Goal: Task Accomplishment & Management: Use online tool/utility

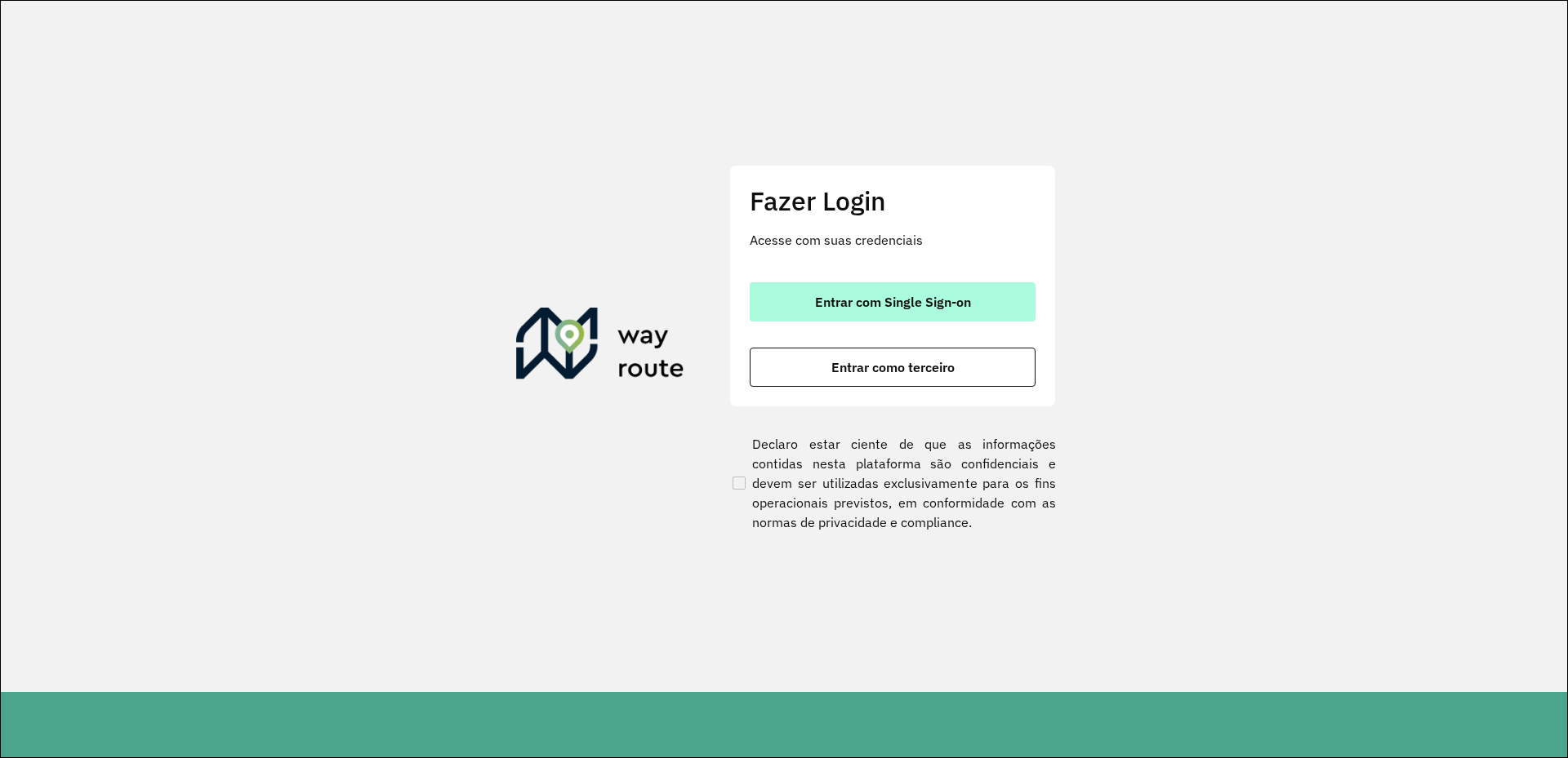
click at [838, 313] on button "Entrar com Single Sign-on" at bounding box center [892, 302] width 285 height 39
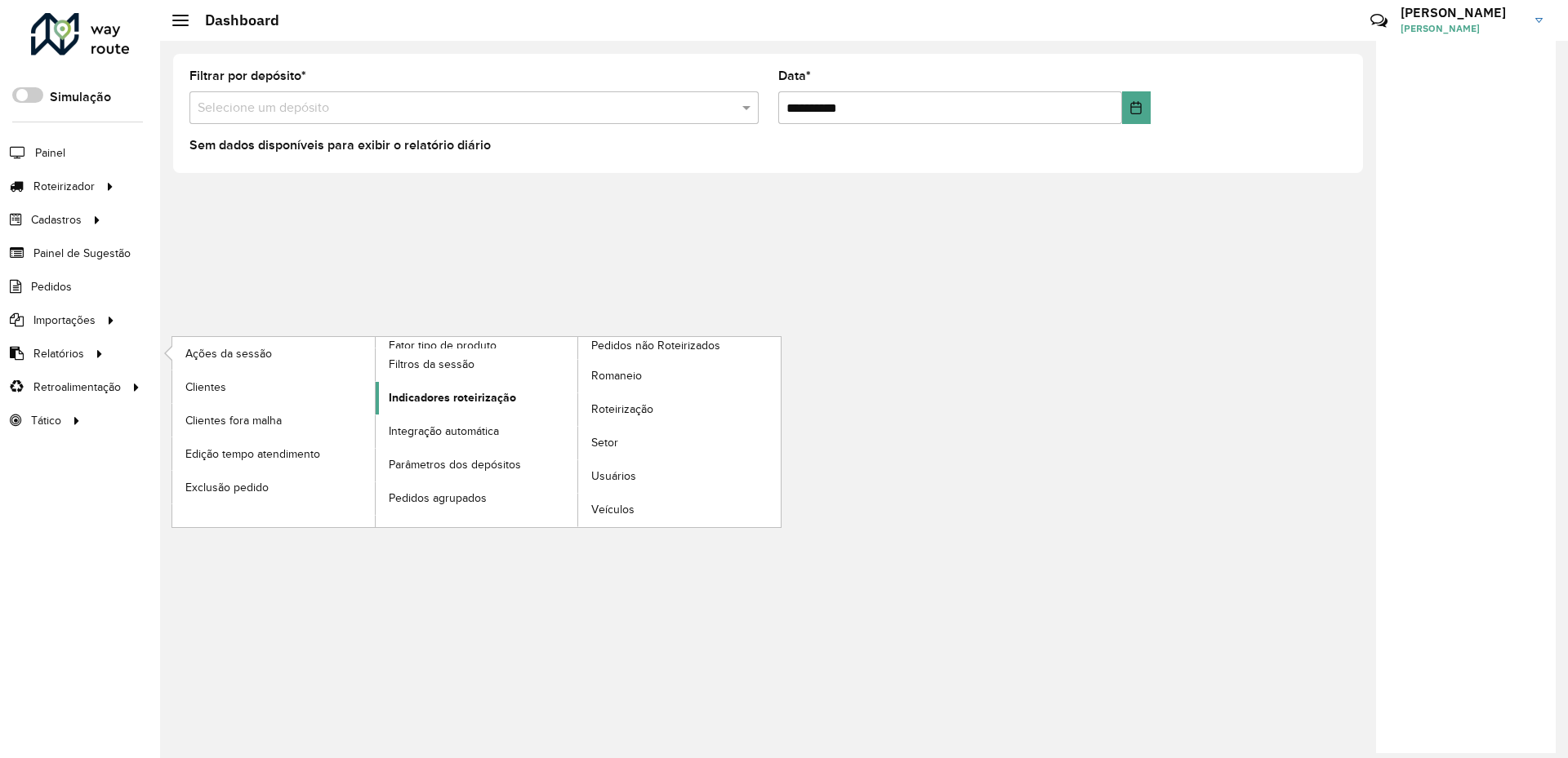
click at [477, 399] on span "Indicadores roteirização" at bounding box center [453, 398] width 128 height 17
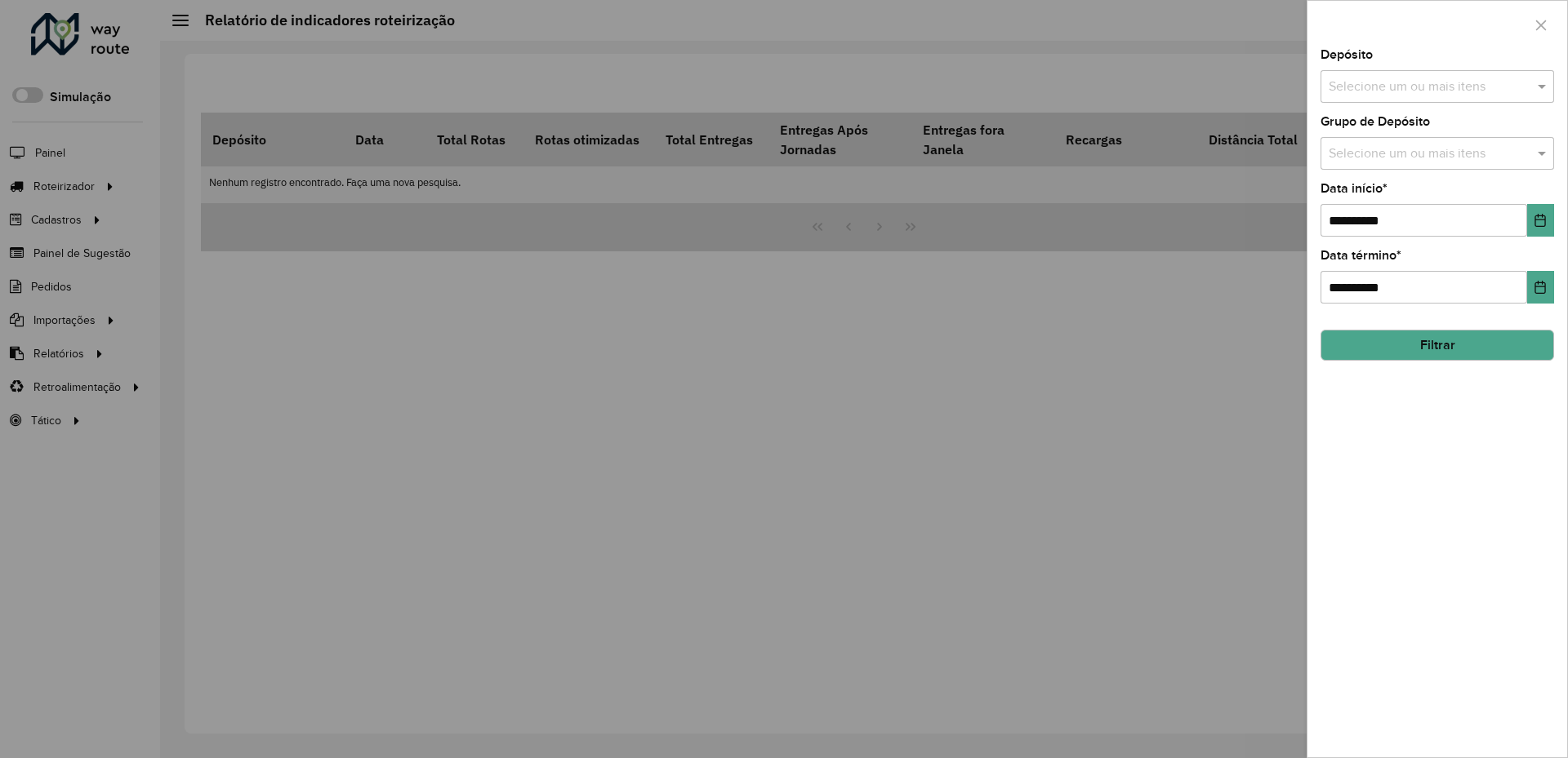
click at [1457, 152] on input "text" at bounding box center [1429, 154] width 209 height 20
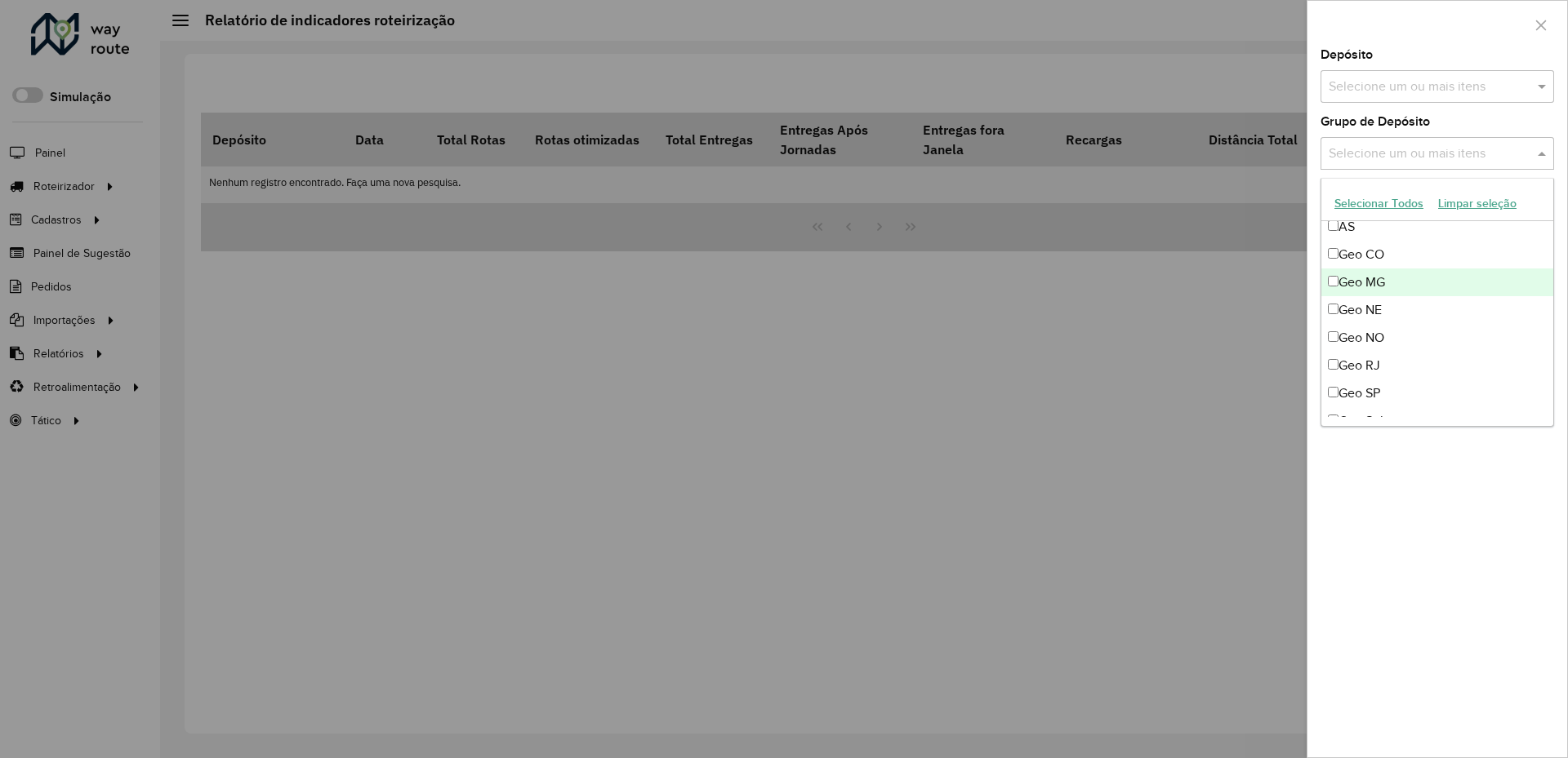
scroll to position [164, 0]
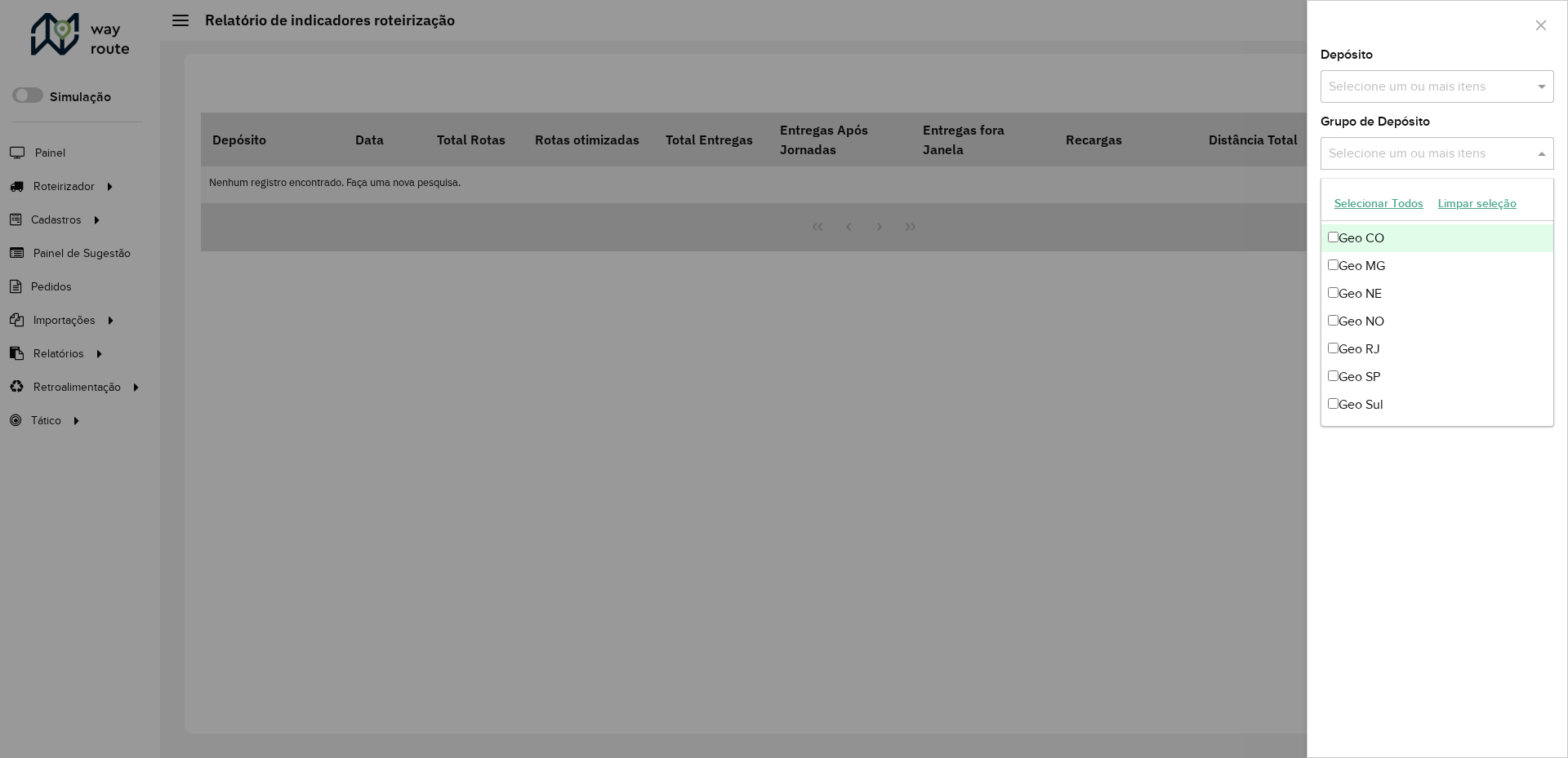
click at [1408, 233] on div "Geo CO" at bounding box center [1438, 238] width 232 height 28
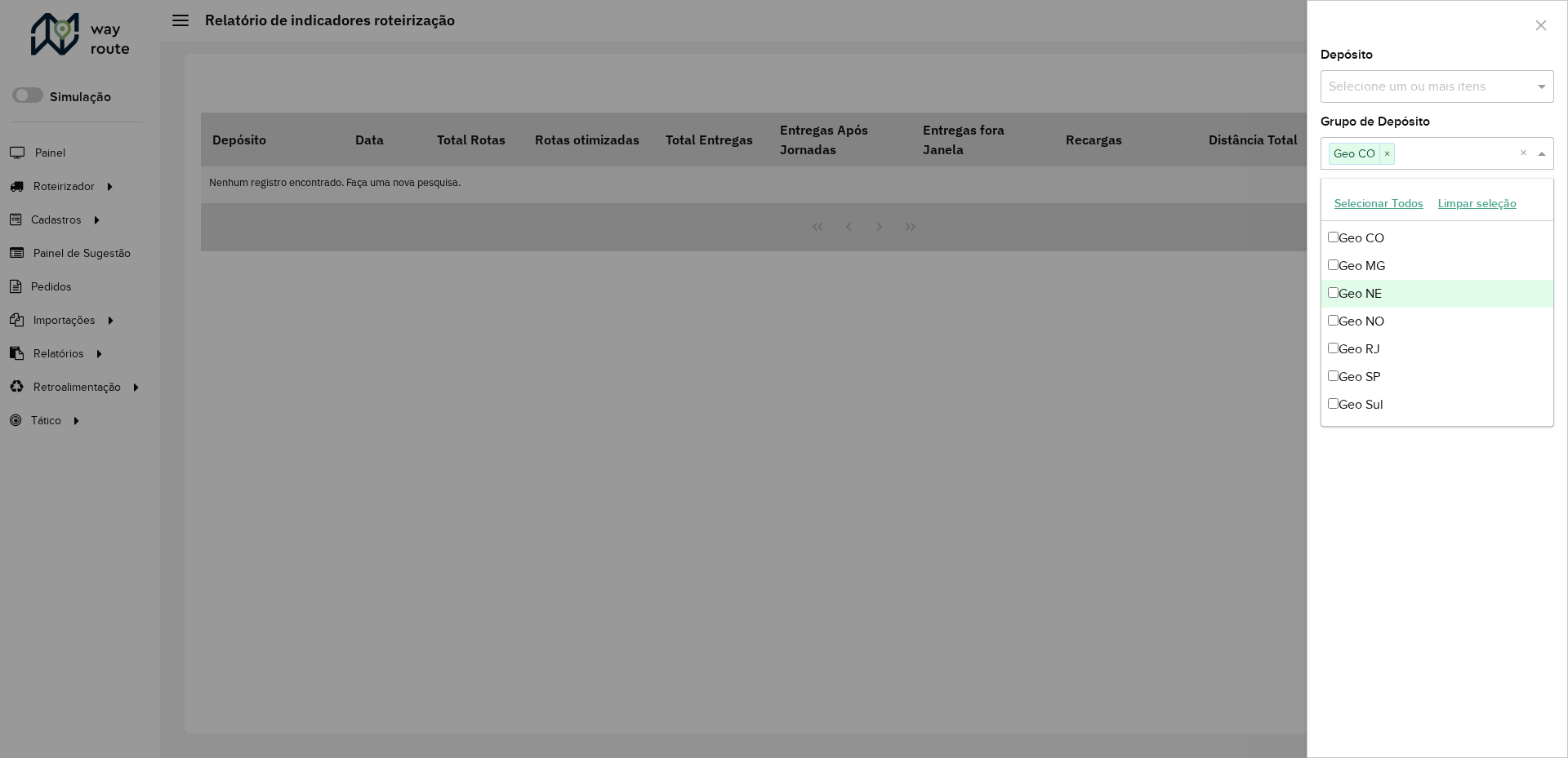
click at [1432, 304] on div "Geo NE" at bounding box center [1438, 294] width 232 height 28
drag, startPoint x: 1451, startPoint y: 344, endPoint x: 1445, endPoint y: 335, distance: 10.8
click at [1447, 338] on div "Geo RJ" at bounding box center [1438, 349] width 232 height 28
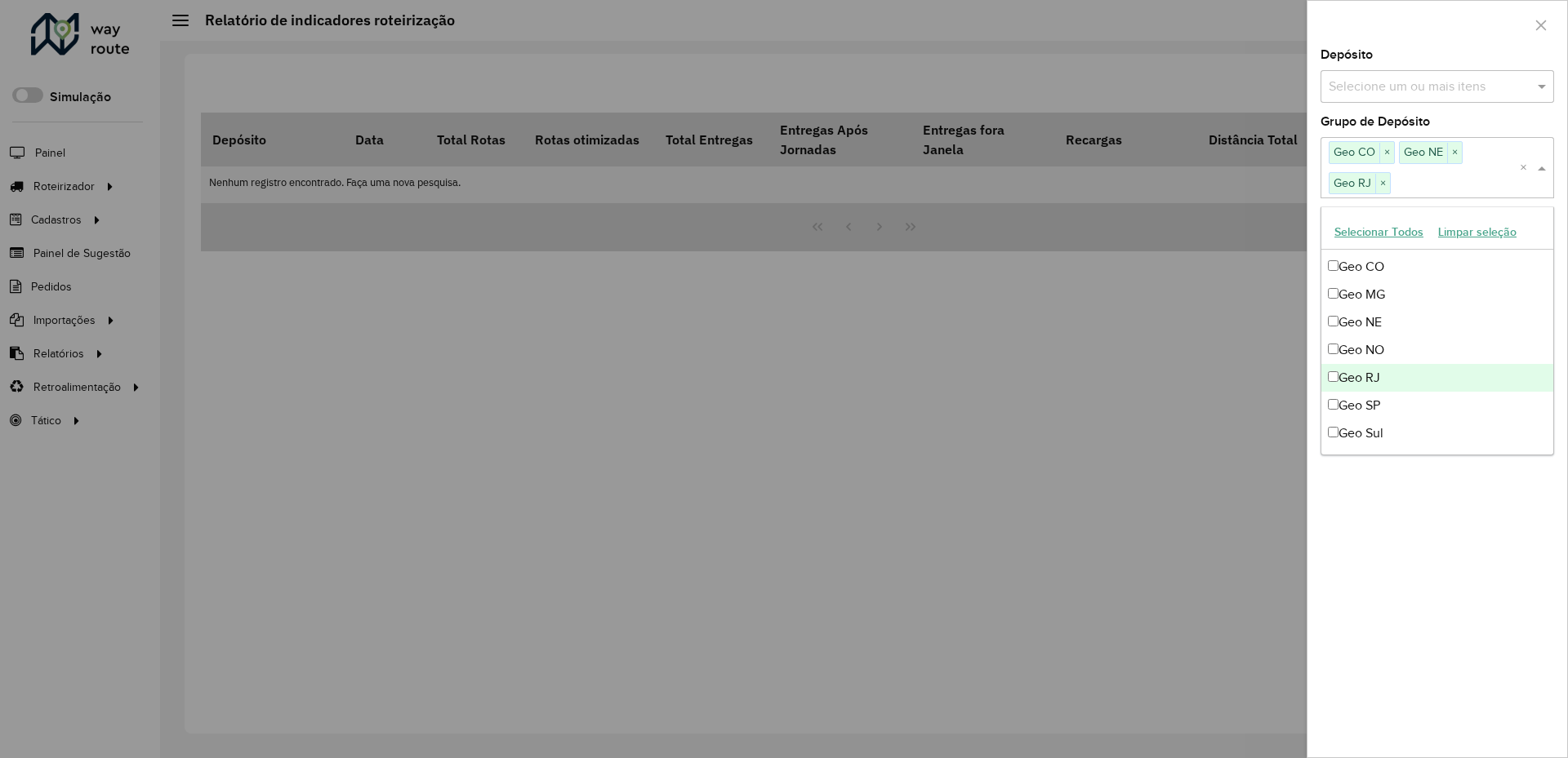
drag, startPoint x: 1467, startPoint y: 371, endPoint x: 1455, endPoint y: 353, distance: 21.6
click at [1464, 368] on div "Geo RJ" at bounding box center [1438, 378] width 232 height 28
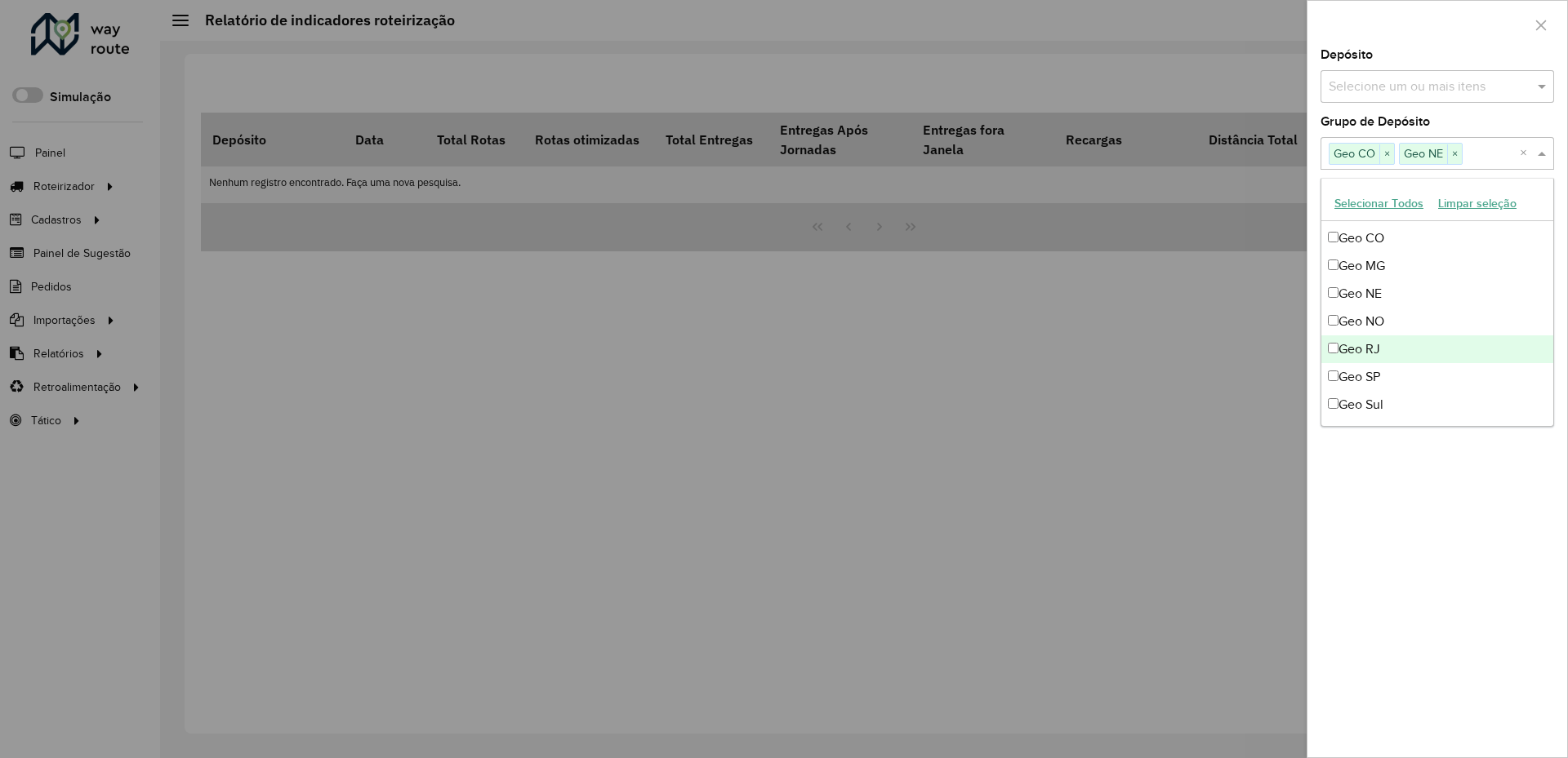
click at [1454, 353] on div "Geo RJ" at bounding box center [1438, 349] width 232 height 28
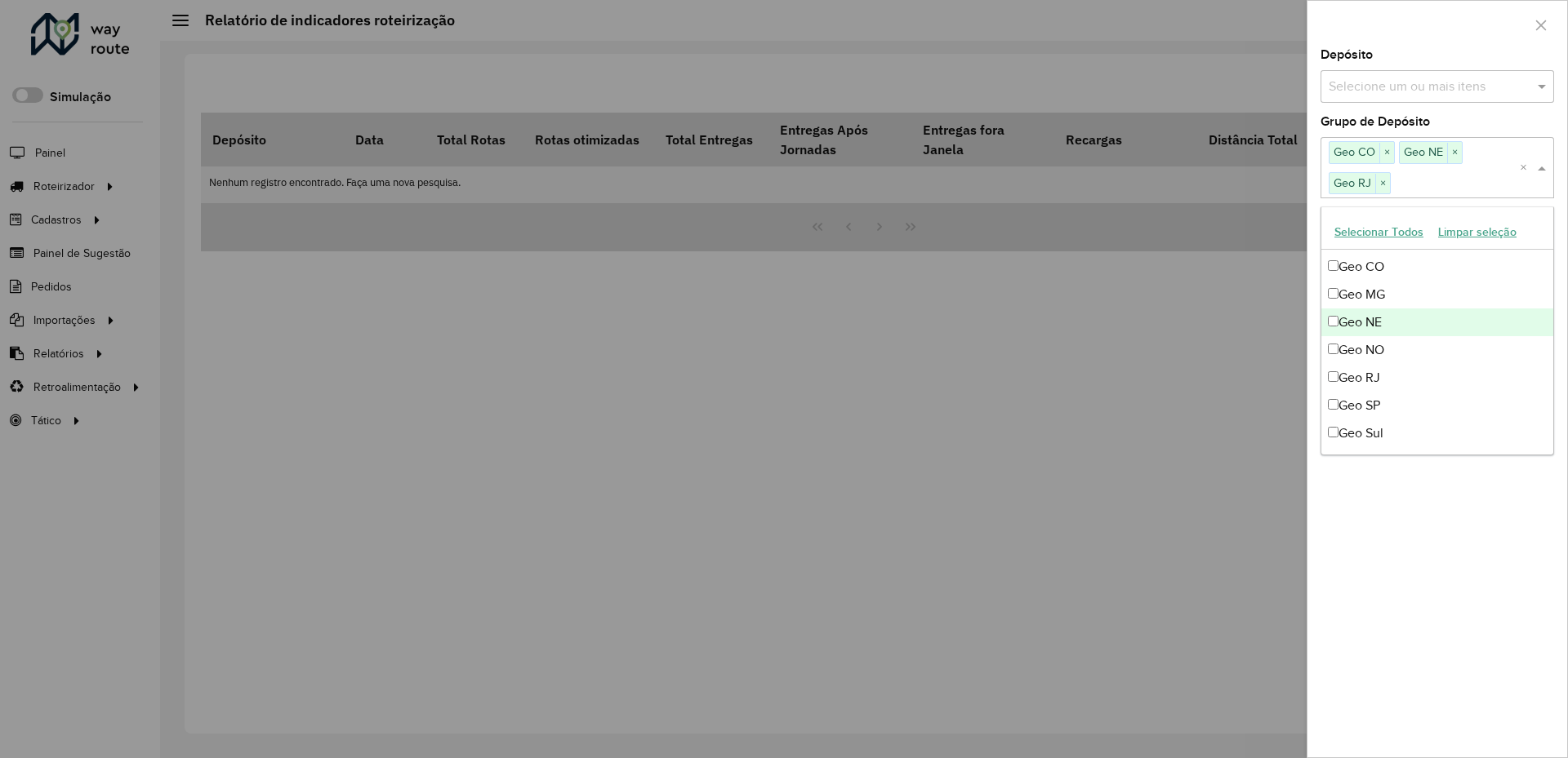
drag, startPoint x: 1445, startPoint y: 325, endPoint x: 1450, endPoint y: 348, distance: 23.5
click at [1444, 325] on div "Geo NE" at bounding box center [1438, 322] width 232 height 28
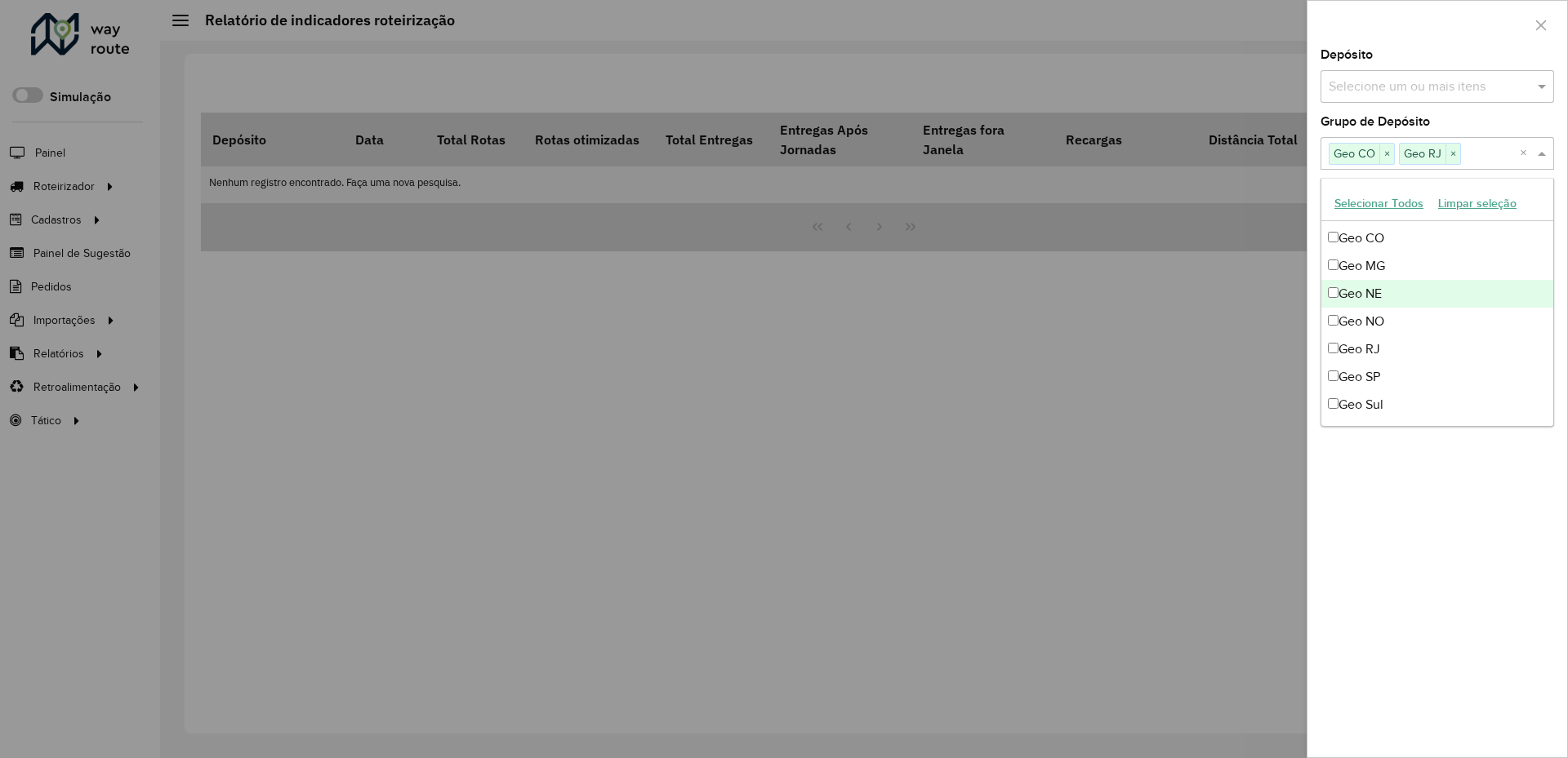
click at [1433, 294] on div "Geo NE" at bounding box center [1438, 294] width 232 height 28
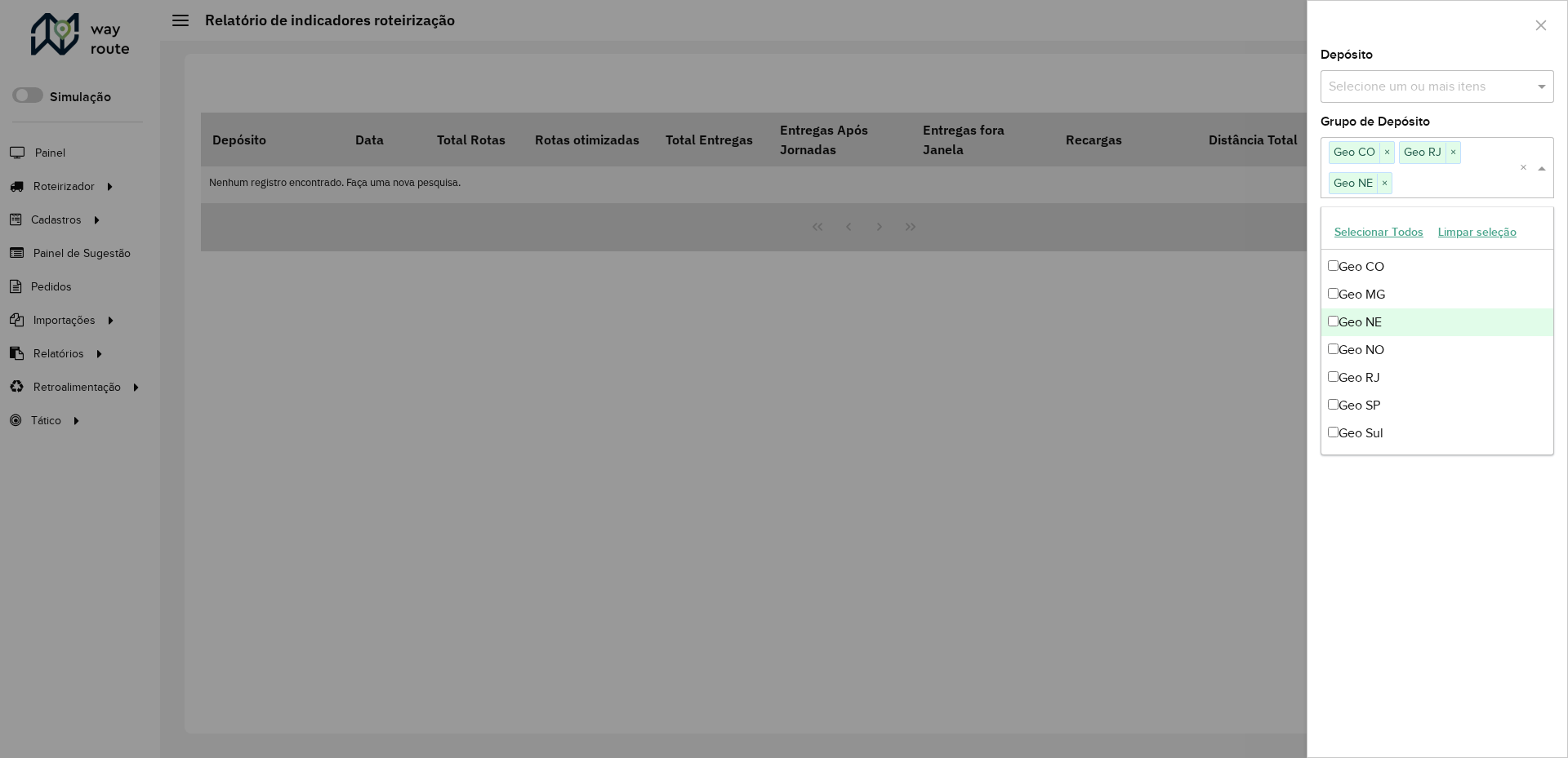
click at [1455, 334] on div "Geo NE" at bounding box center [1438, 322] width 232 height 28
drag, startPoint x: 1446, startPoint y: 318, endPoint x: 1442, endPoint y: 310, distance: 8.9
click at [1444, 316] on div "Geo NO" at bounding box center [1438, 321] width 232 height 28
click at [1450, 325] on div "Geo NE" at bounding box center [1438, 322] width 232 height 28
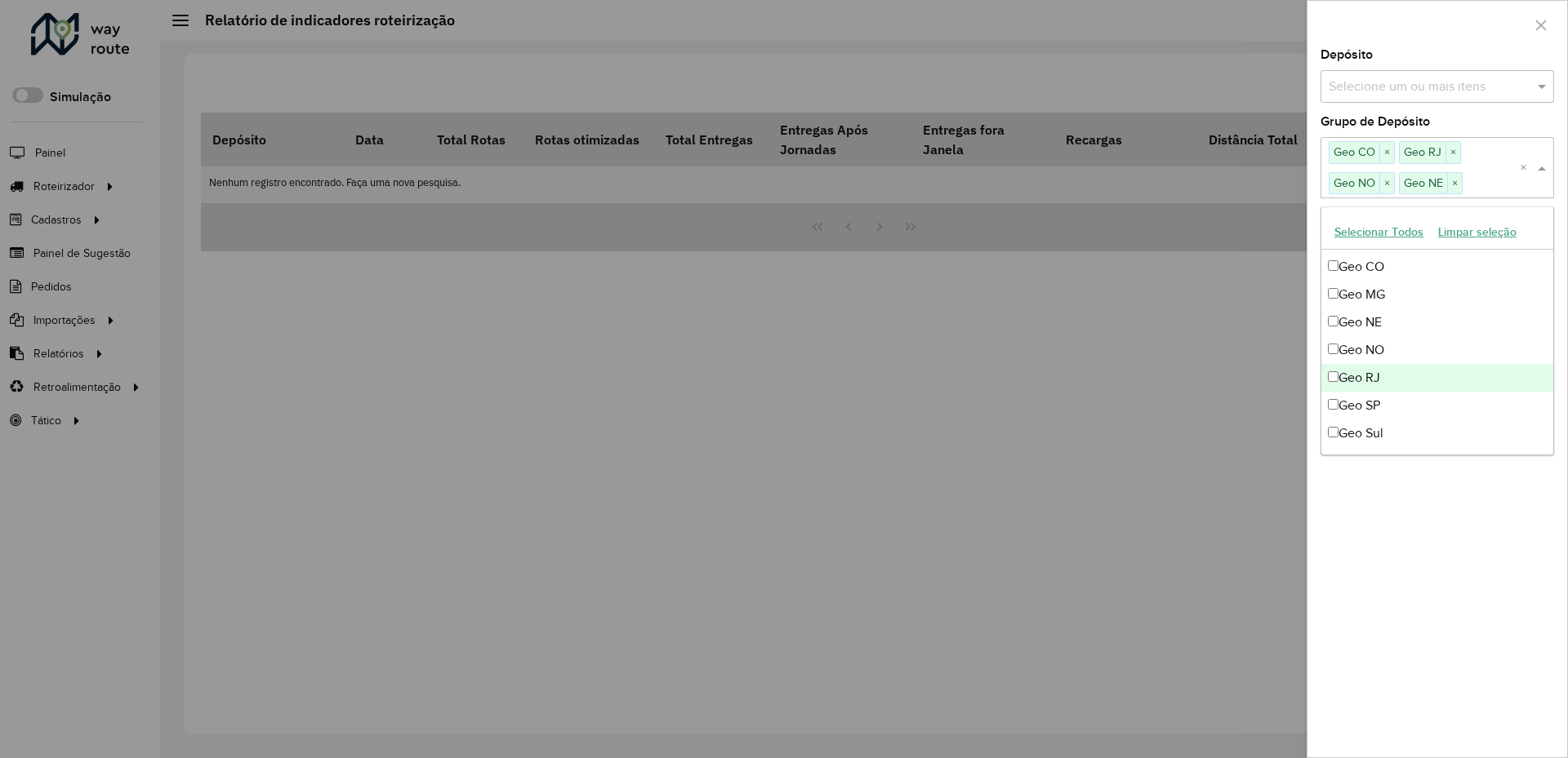
click at [1467, 384] on div "Geo RJ" at bounding box center [1438, 378] width 232 height 28
drag, startPoint x: 1470, startPoint y: 427, endPoint x: 1464, endPoint y: 434, distance: 9.2
click at [1468, 428] on div "Geo Sul" at bounding box center [1438, 434] width 232 height 28
drag, startPoint x: 1432, startPoint y: 593, endPoint x: 1420, endPoint y: 498, distance: 95.8
click at [1426, 585] on div "**********" at bounding box center [1438, 404] width 260 height 709
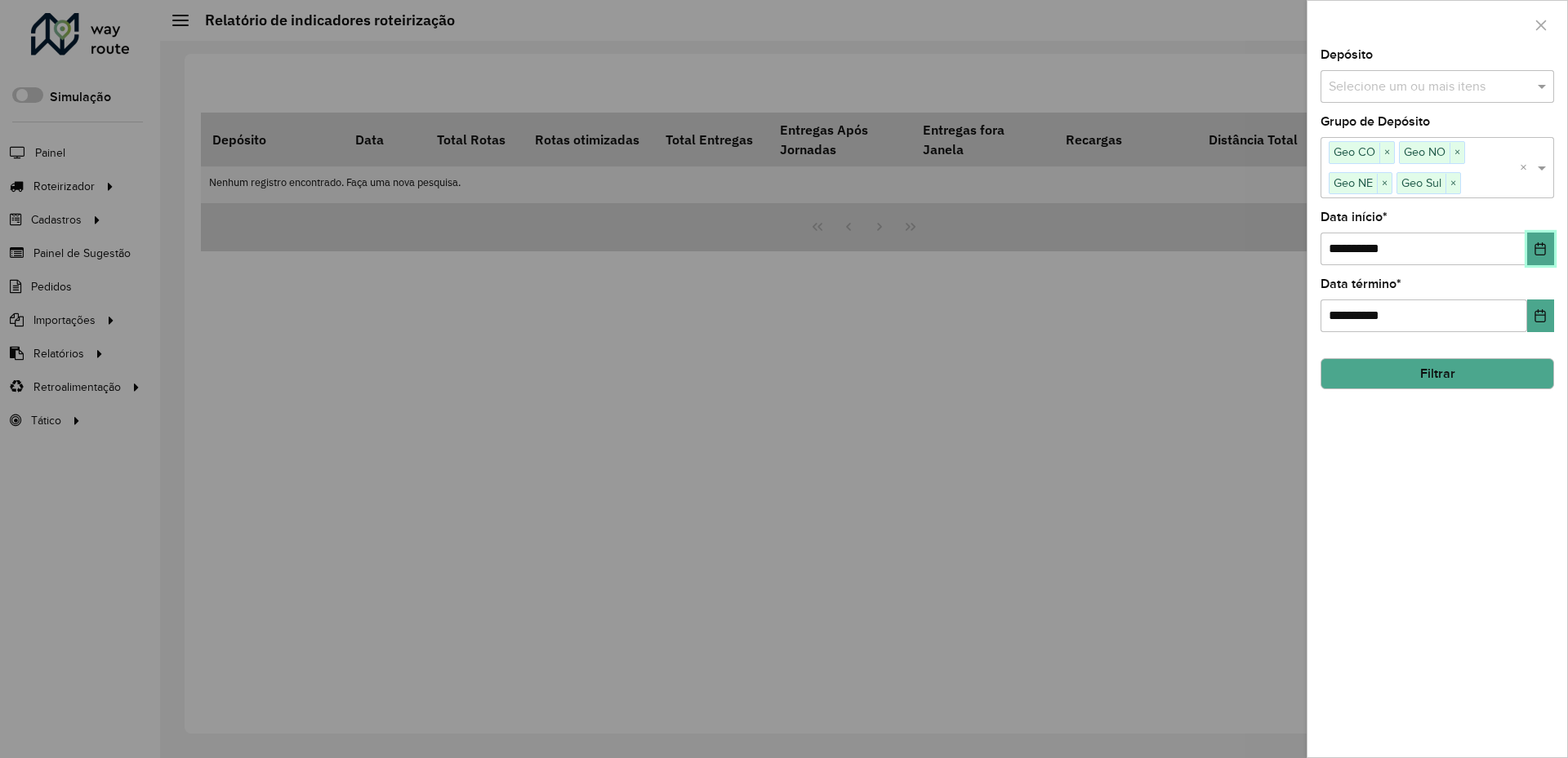
click at [1533, 255] on button "Choose Date" at bounding box center [1541, 249] width 27 height 32
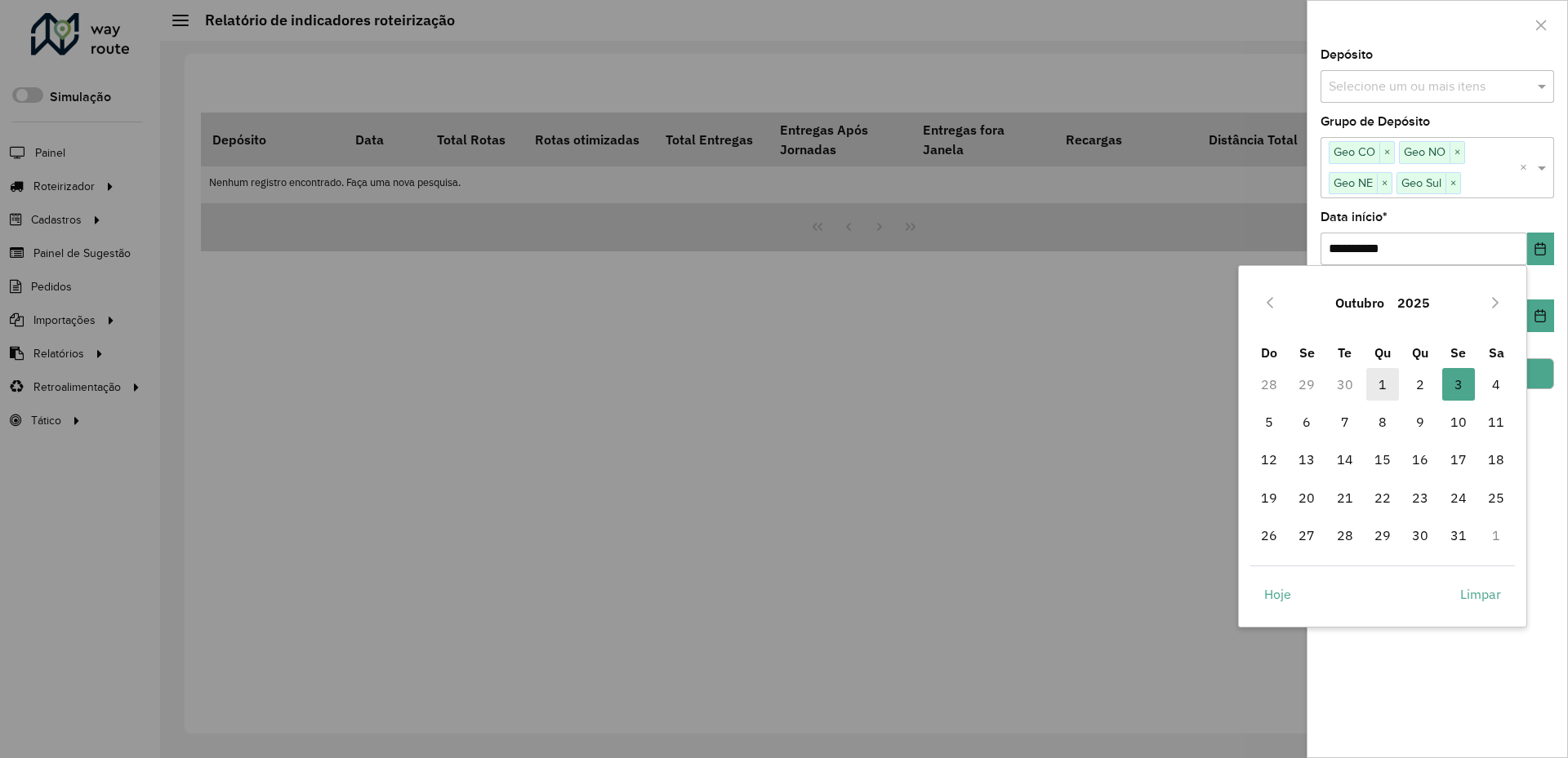
click at [1381, 378] on span "1" at bounding box center [1383, 384] width 32 height 32
type input "**********"
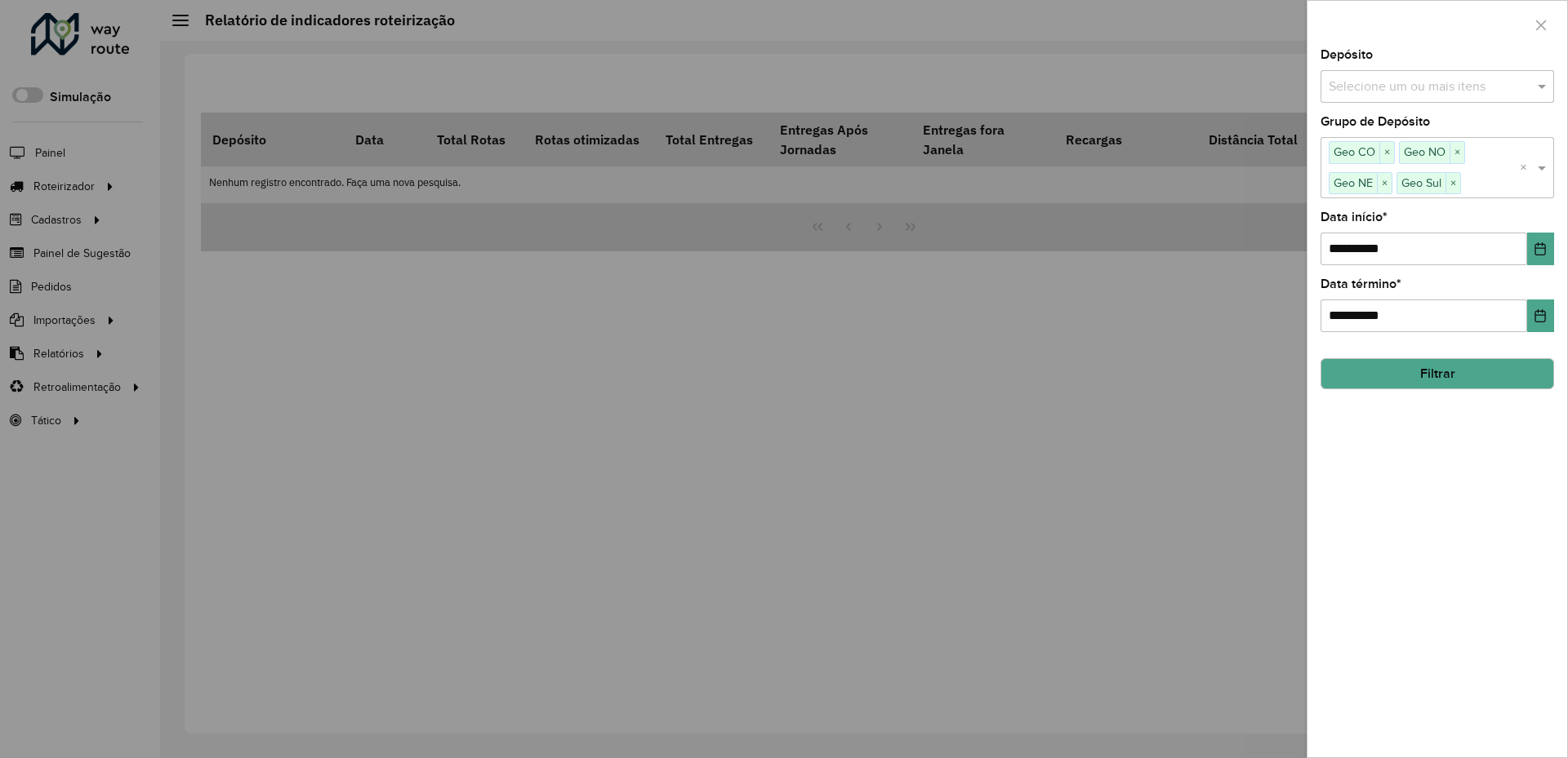
click at [1424, 376] on button "Filtrar" at bounding box center [1438, 374] width 233 height 31
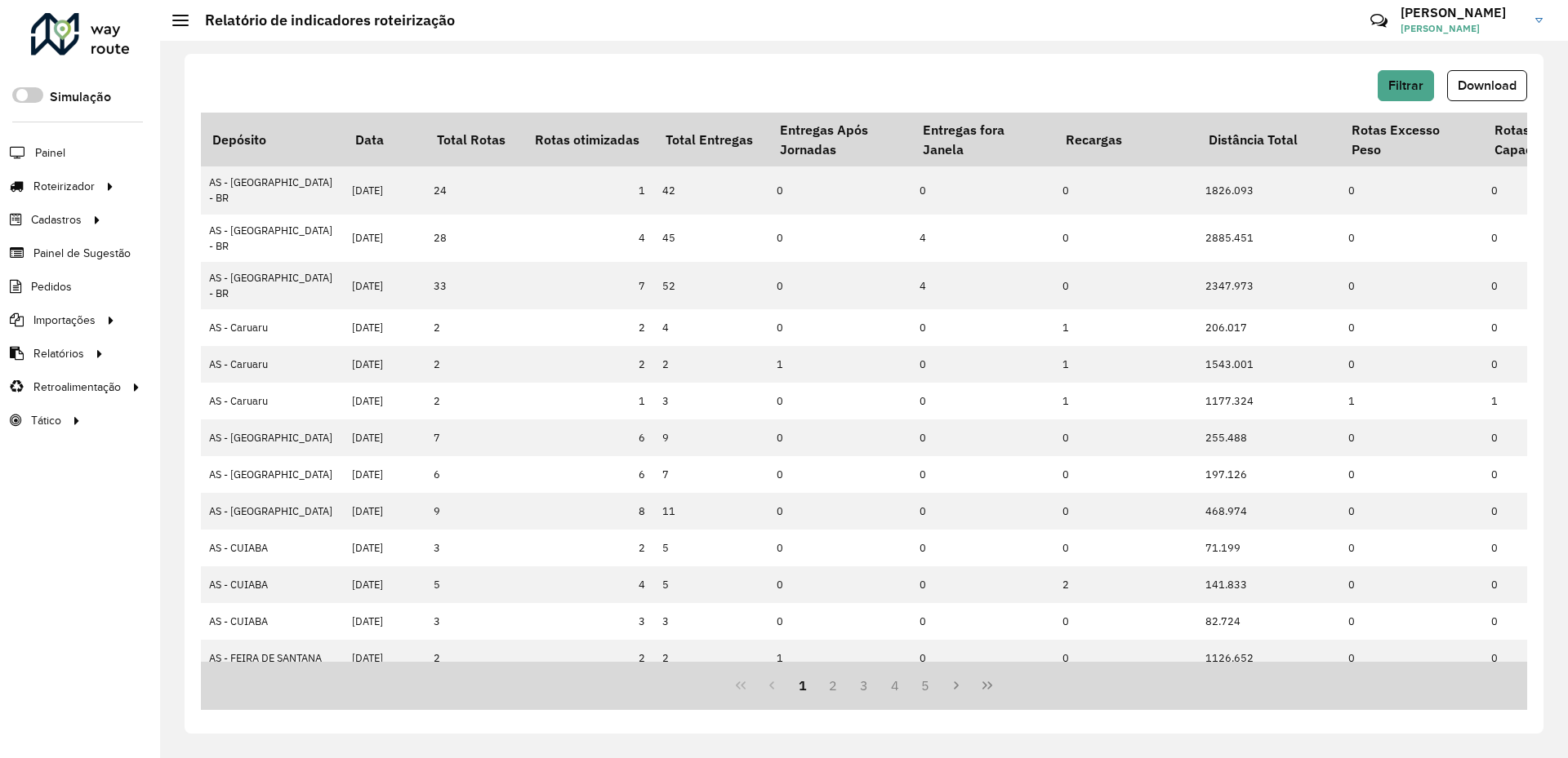
drag, startPoint x: 1505, startPoint y: 79, endPoint x: 1493, endPoint y: 83, distance: 12.6
click at [1497, 81] on span "Download" at bounding box center [1487, 85] width 59 height 14
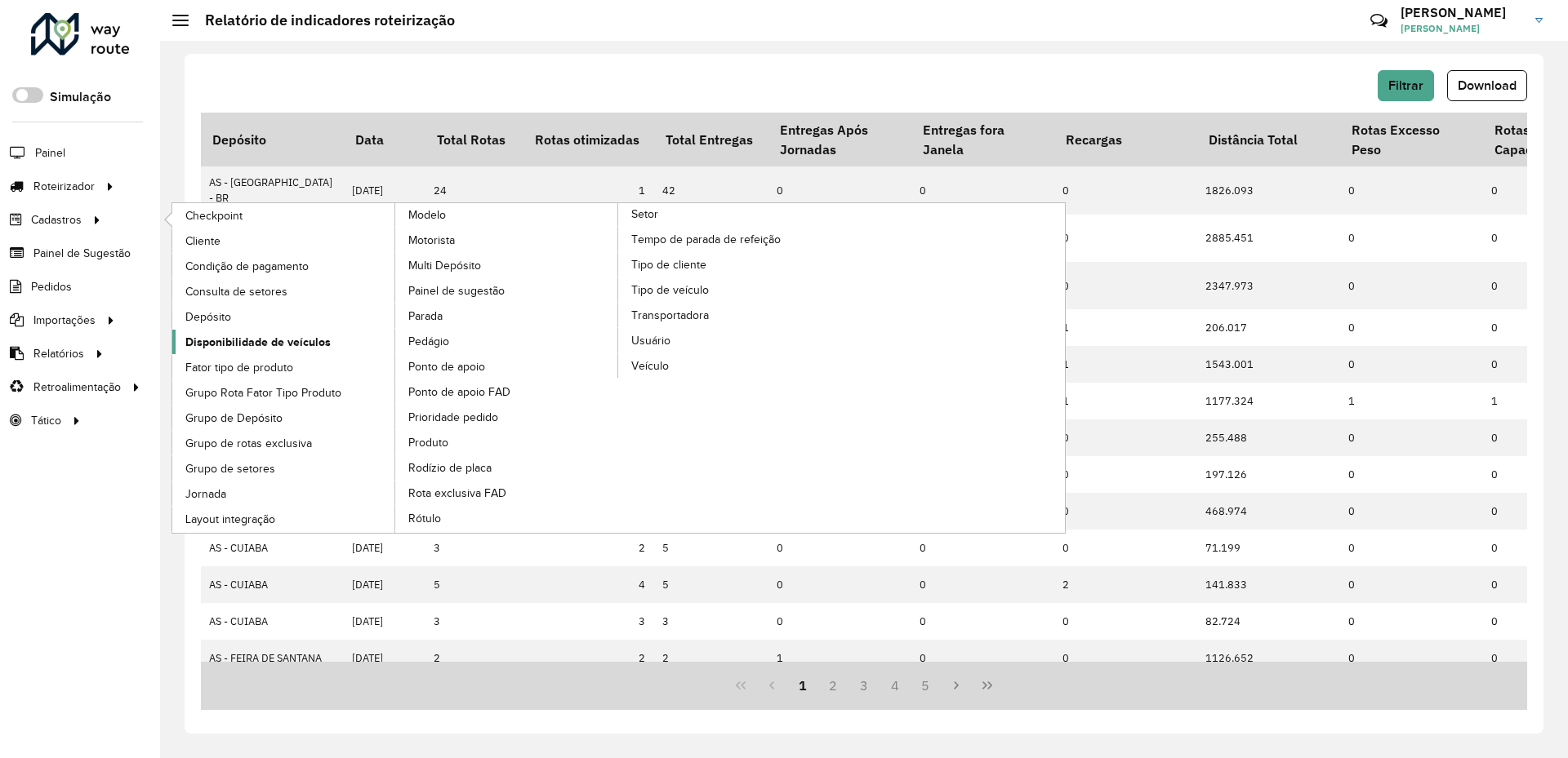
click at [246, 337] on span "Disponibilidade de veículos" at bounding box center [258, 342] width 146 height 17
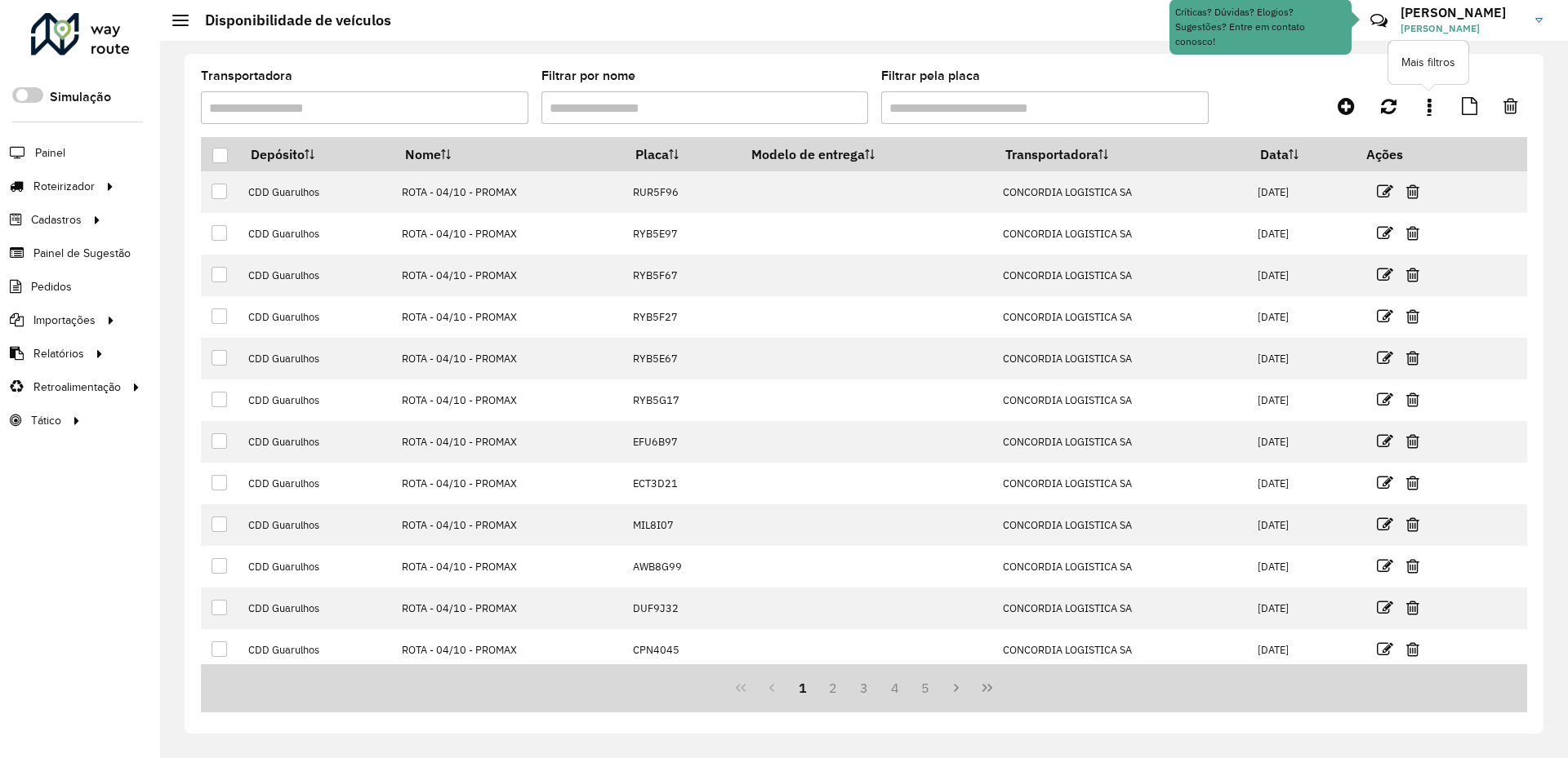
click at [1434, 106] on link at bounding box center [1429, 106] width 32 height 30
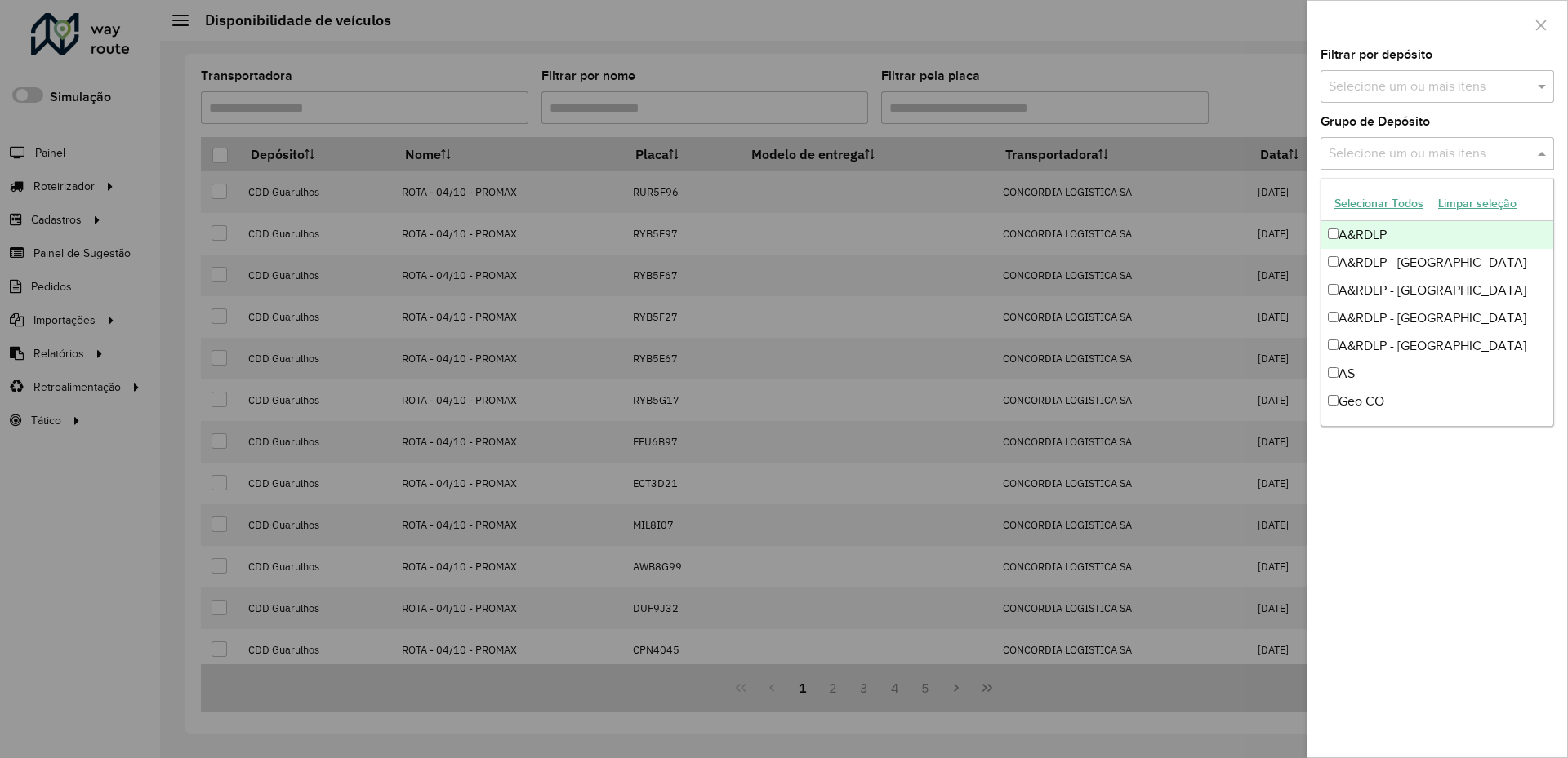
click at [1471, 162] on input "text" at bounding box center [1429, 154] width 209 height 20
click at [1419, 395] on div "Geo CO" at bounding box center [1438, 401] width 232 height 28
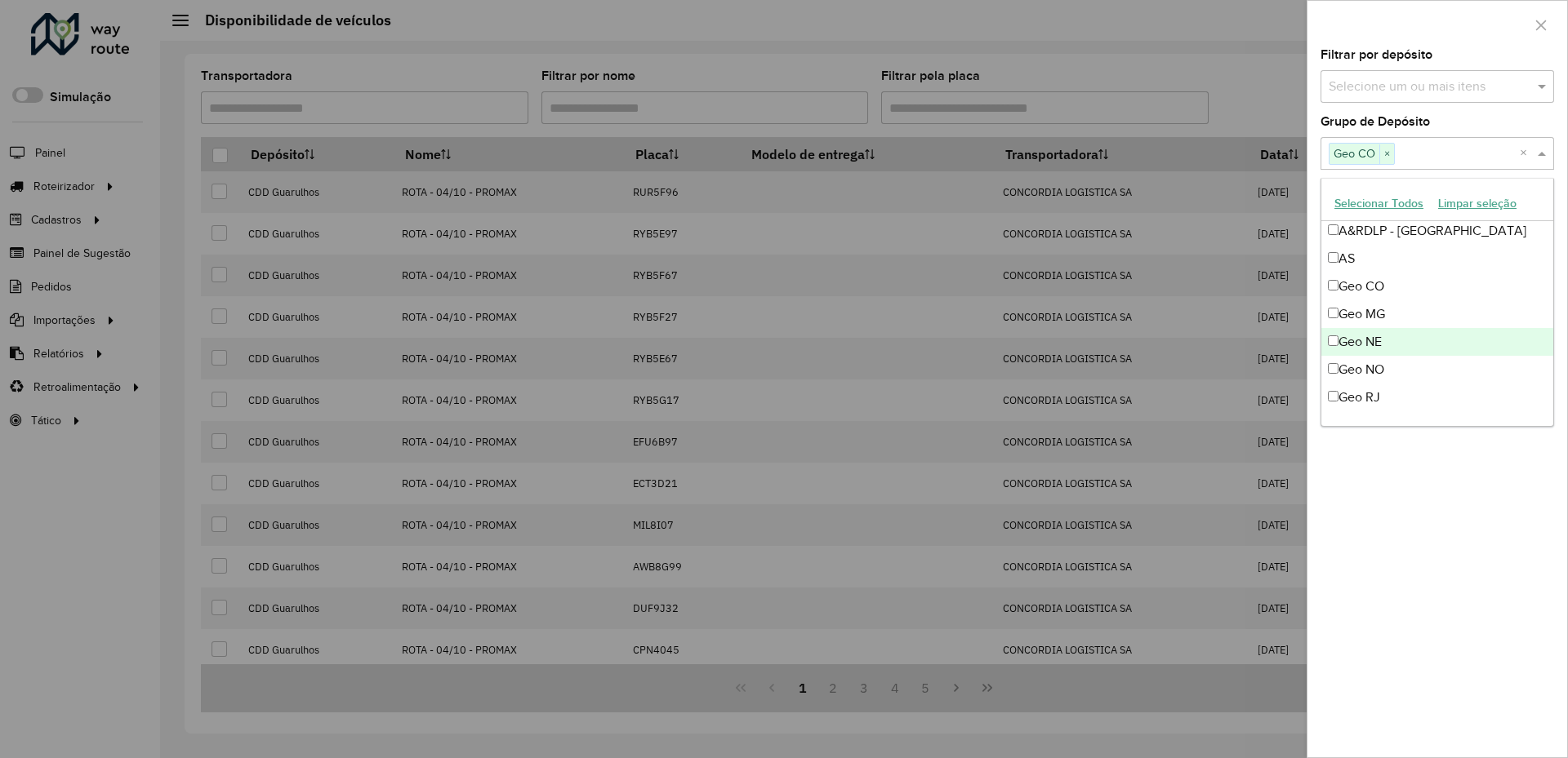
scroll to position [136, 0]
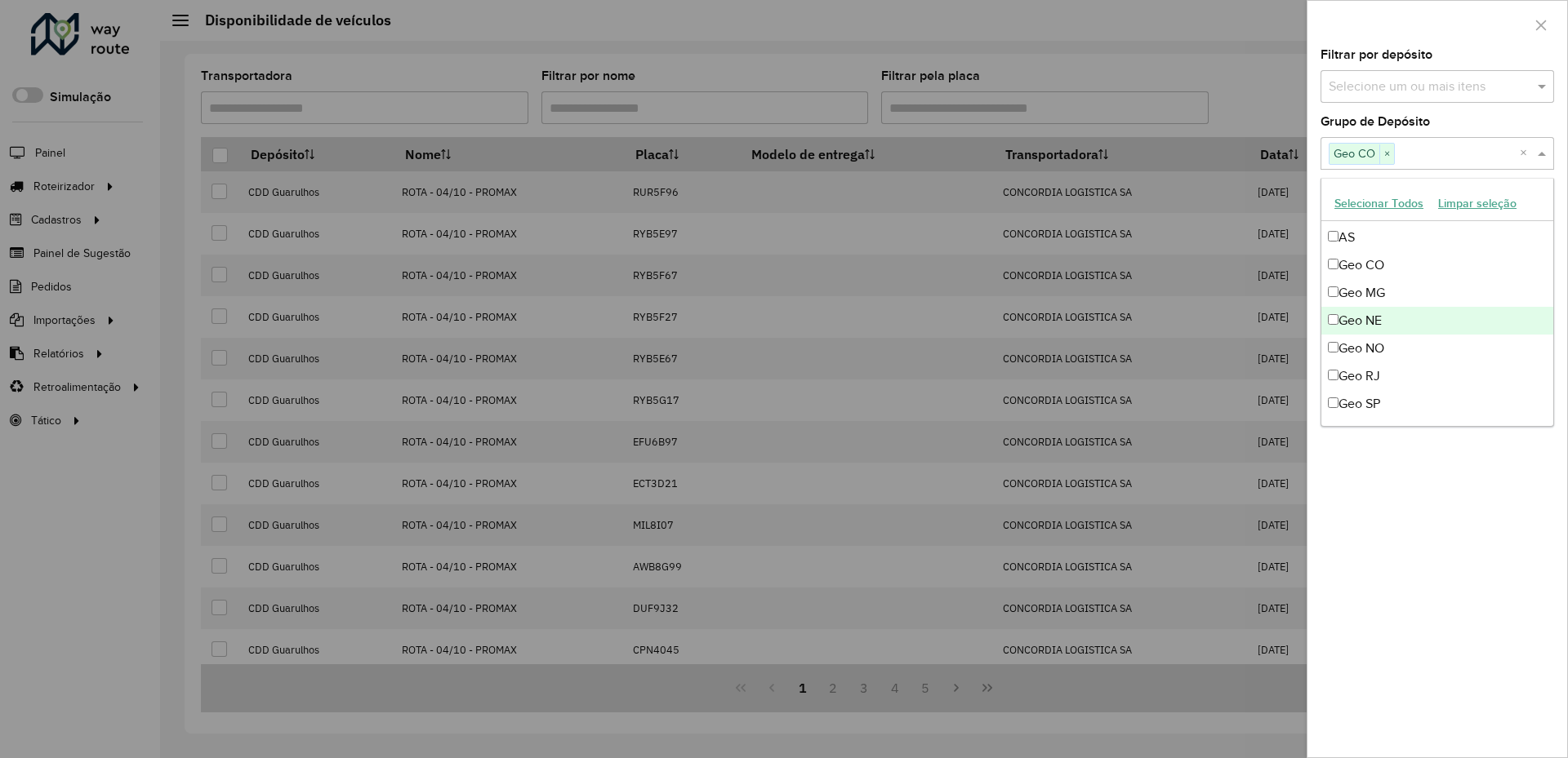
click at [1418, 325] on div "Geo NE" at bounding box center [1438, 320] width 232 height 28
click at [1427, 350] on div "Geo NO" at bounding box center [1438, 348] width 232 height 28
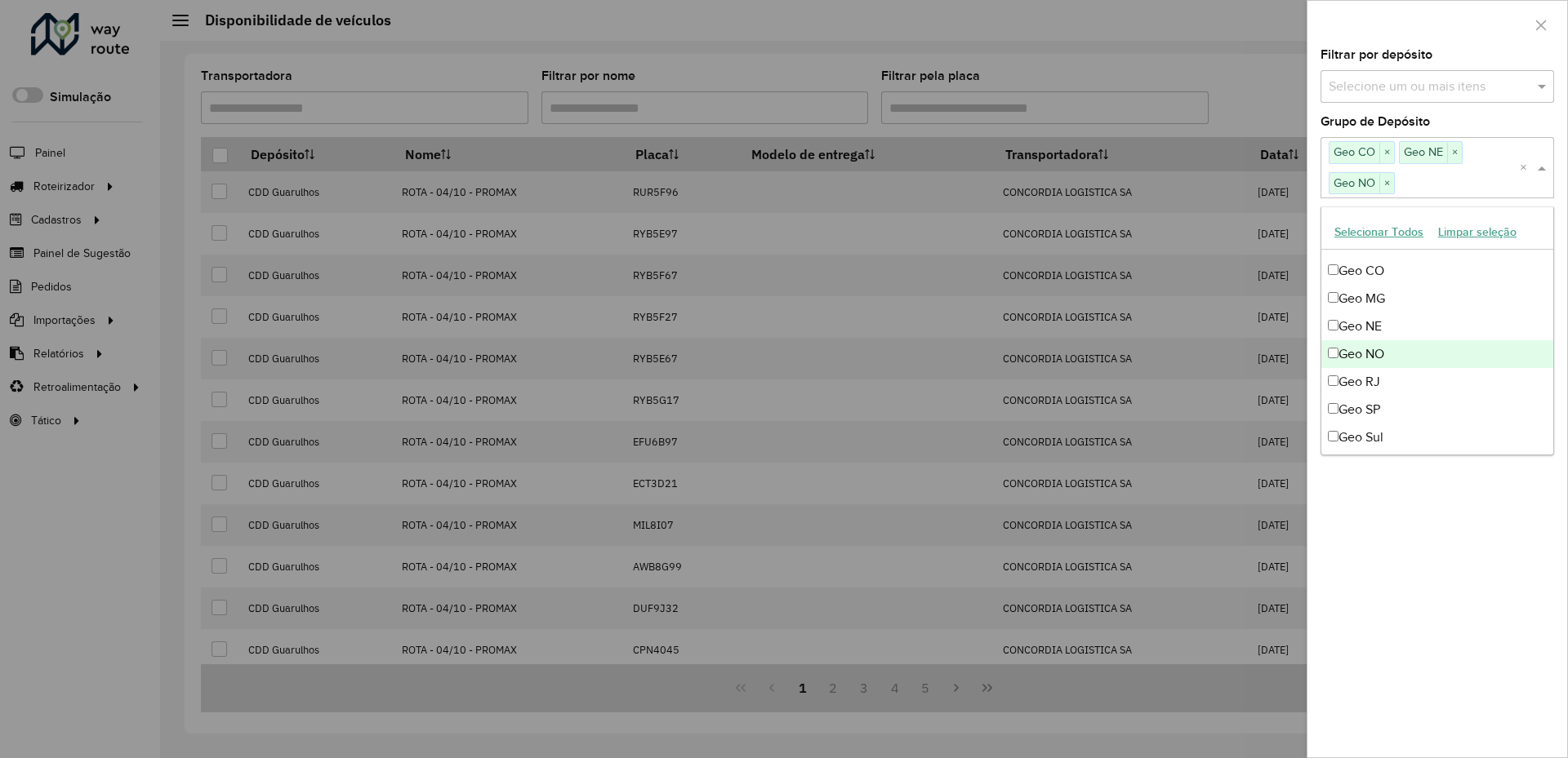
scroll to position [192, 0]
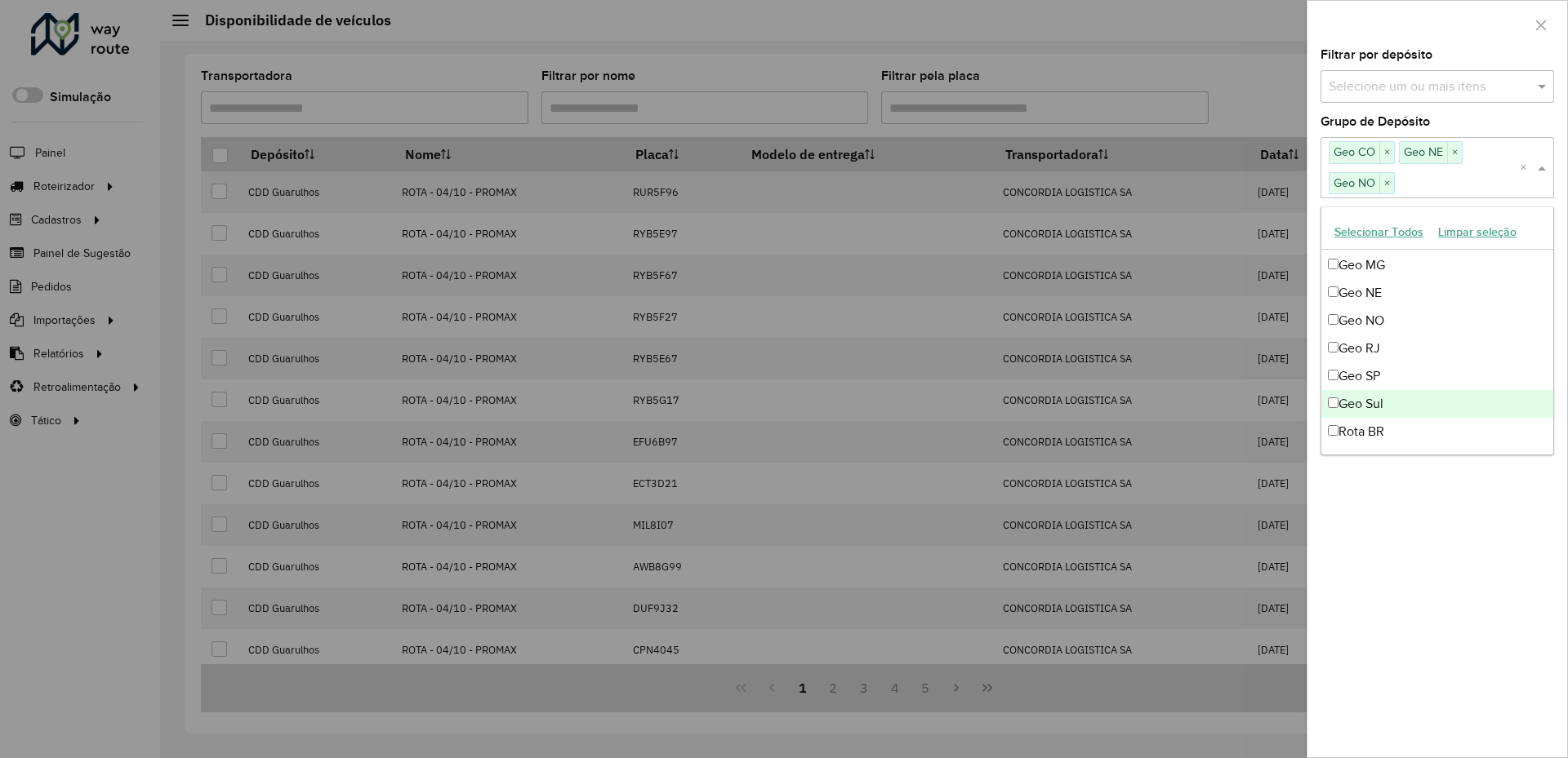
click at [1443, 400] on div "Geo Sul" at bounding box center [1438, 404] width 232 height 28
drag, startPoint x: 1520, startPoint y: 580, endPoint x: 1504, endPoint y: 548, distance: 35.8
click at [1517, 574] on div "**********" at bounding box center [1438, 404] width 260 height 709
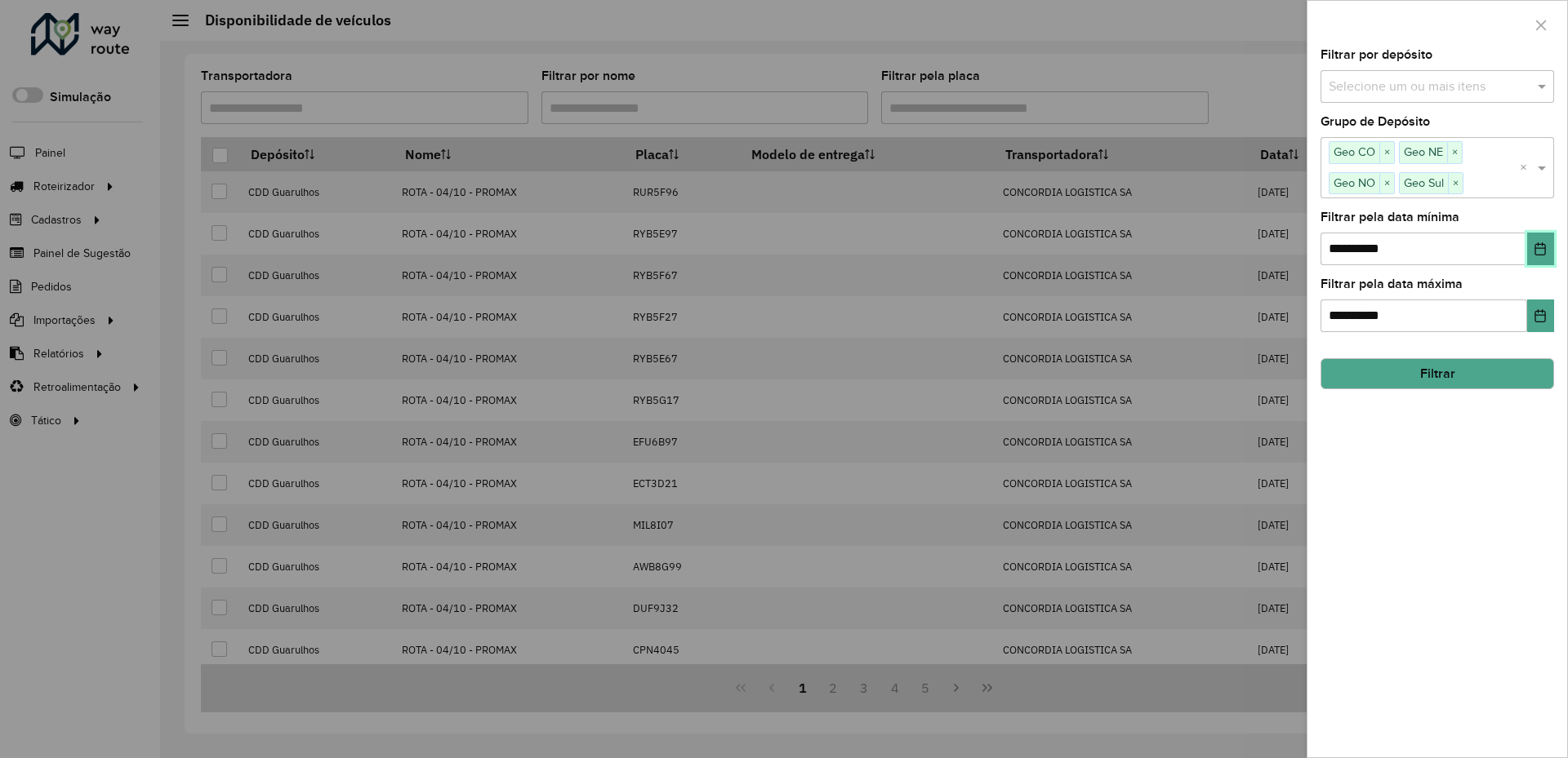
click at [1537, 248] on icon "Choose Date" at bounding box center [1540, 249] width 13 height 13
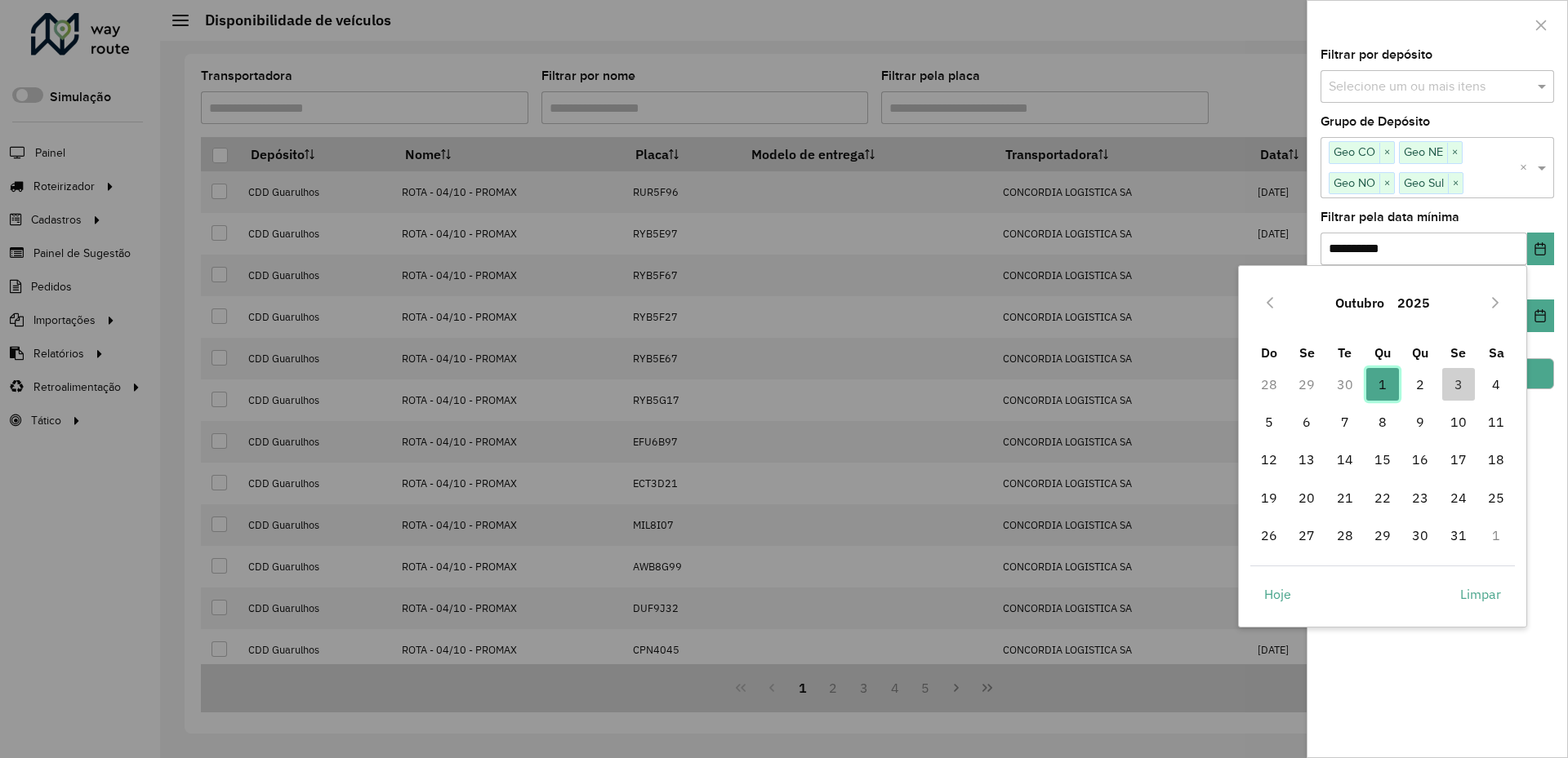
click at [1383, 382] on span "1" at bounding box center [1383, 384] width 32 height 32
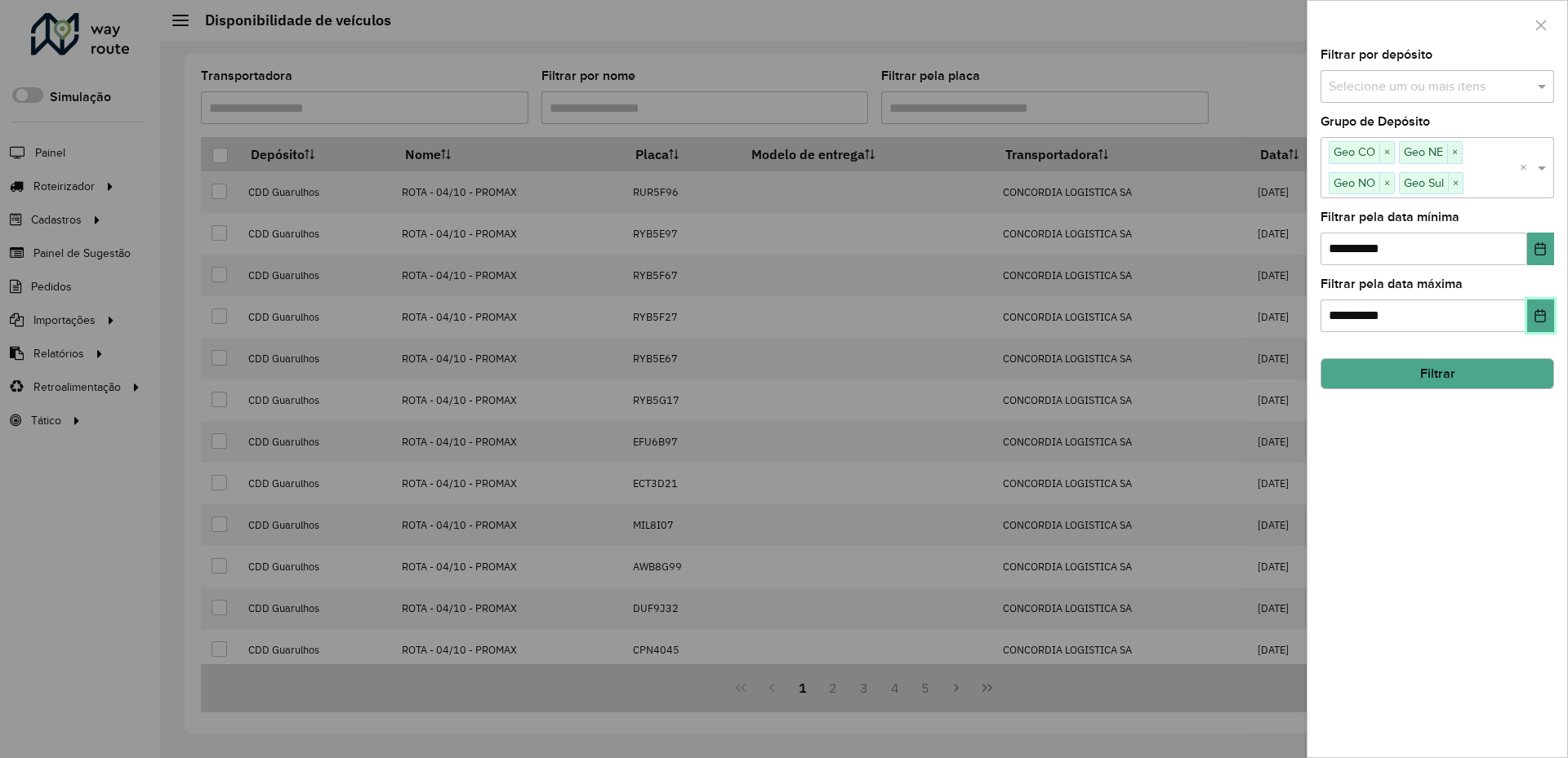
click at [1534, 319] on button "Choose Date" at bounding box center [1541, 316] width 27 height 32
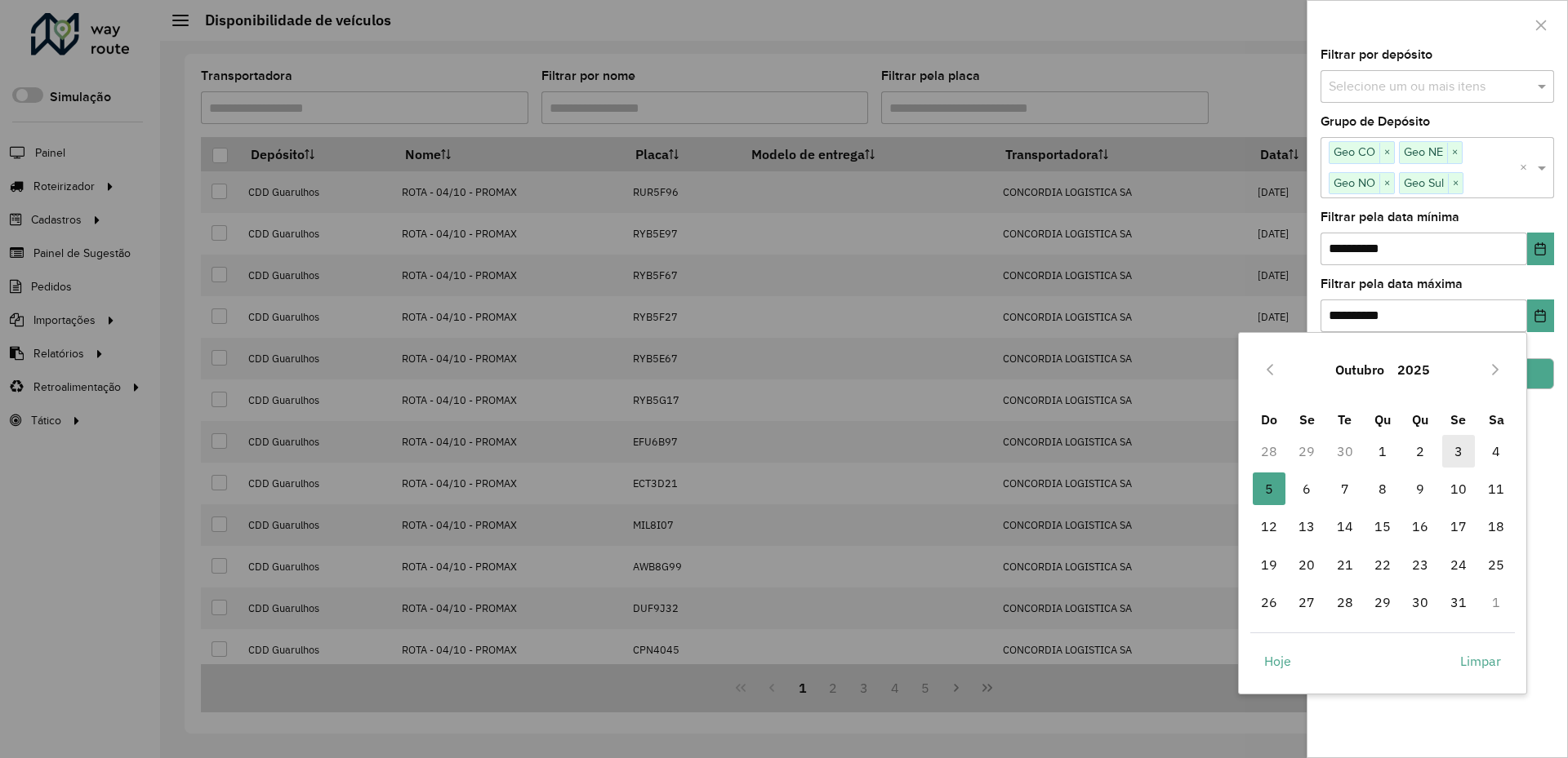
click at [1457, 458] on span "3" at bounding box center [1459, 451] width 32 height 32
type input "**********"
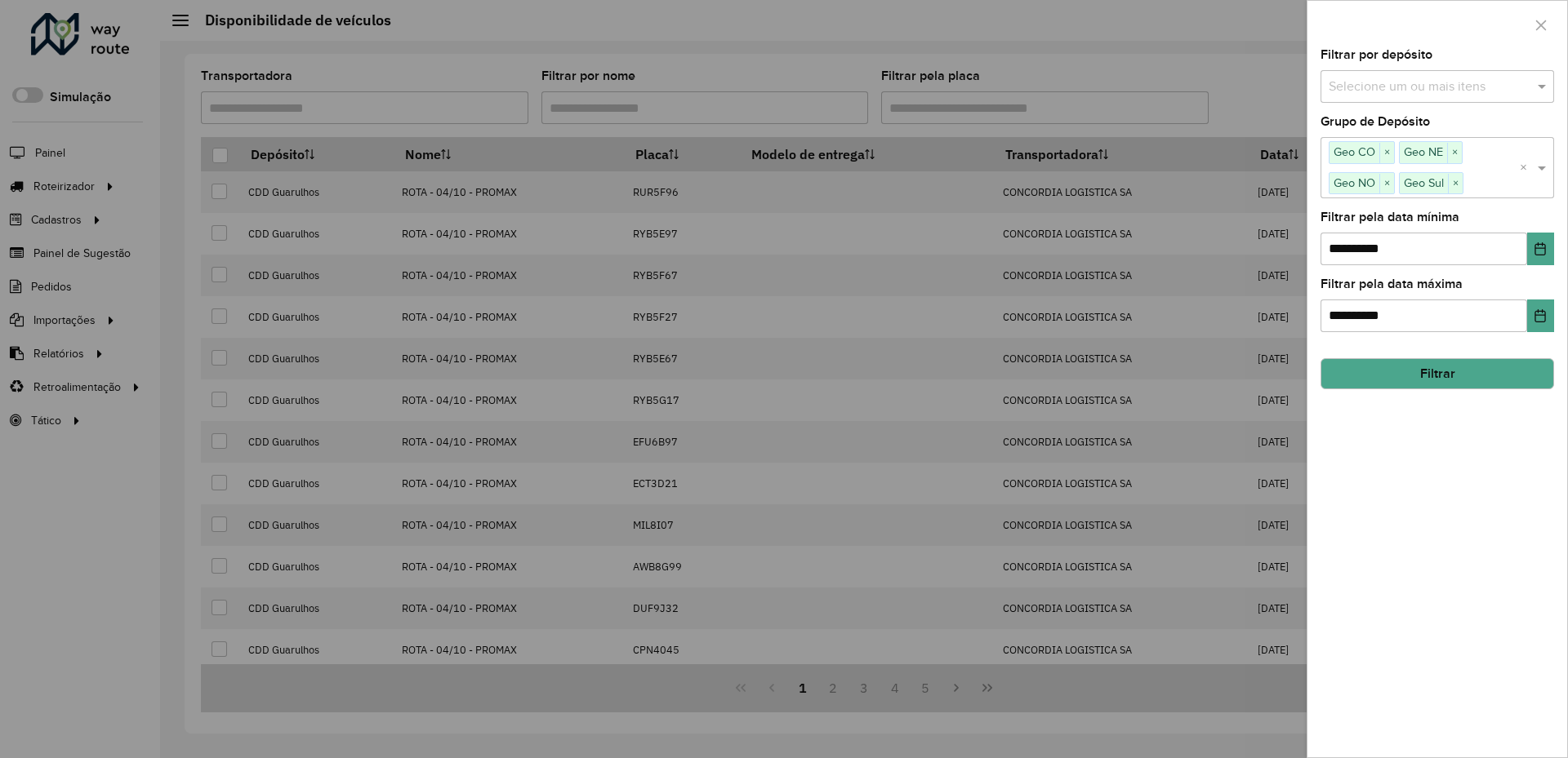
click at [1479, 367] on button "Filtrar" at bounding box center [1438, 374] width 233 height 31
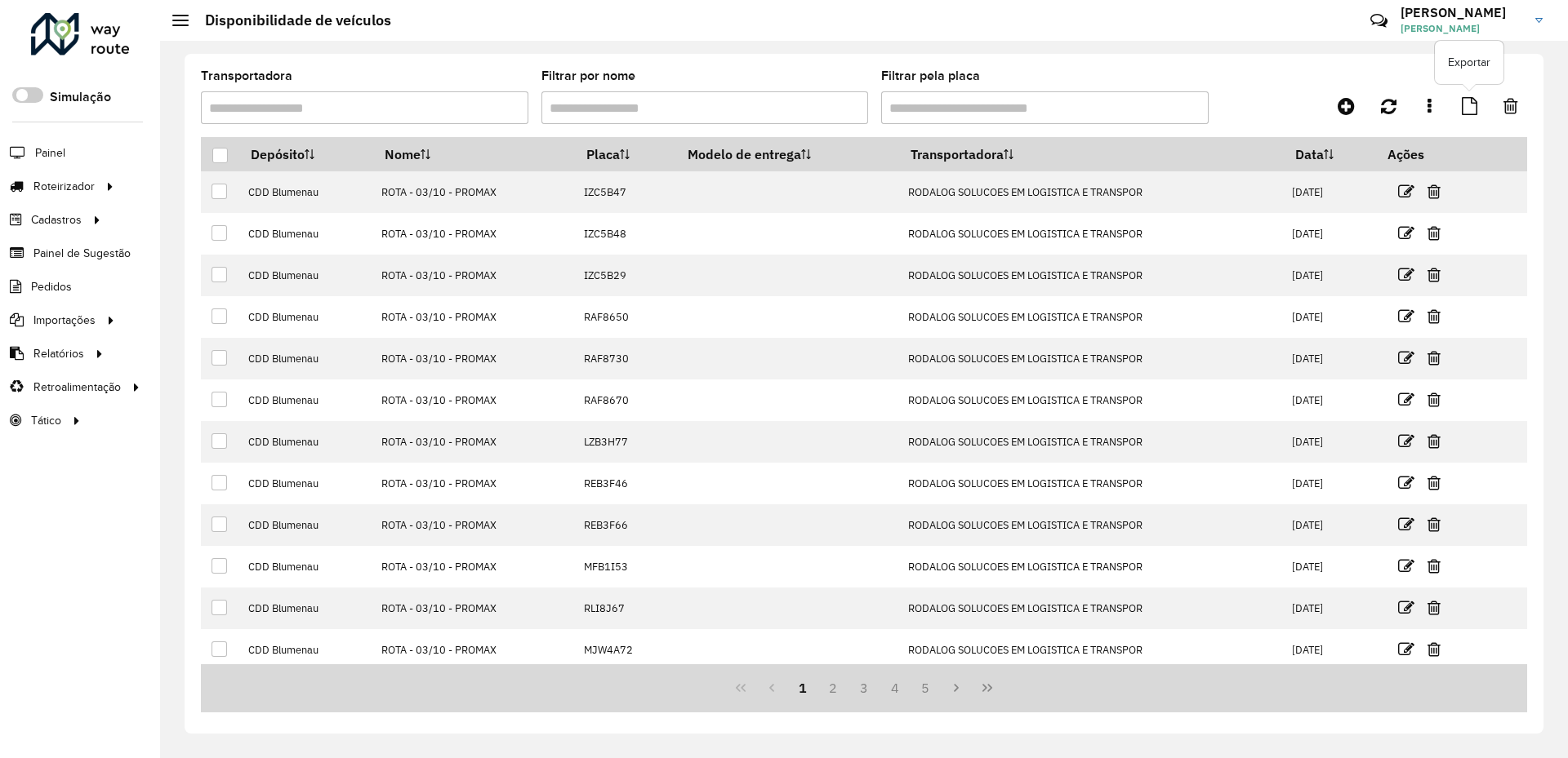
click at [1472, 113] on icon at bounding box center [1470, 106] width 15 height 18
